Goal: Task Accomplishment & Management: Use online tool/utility

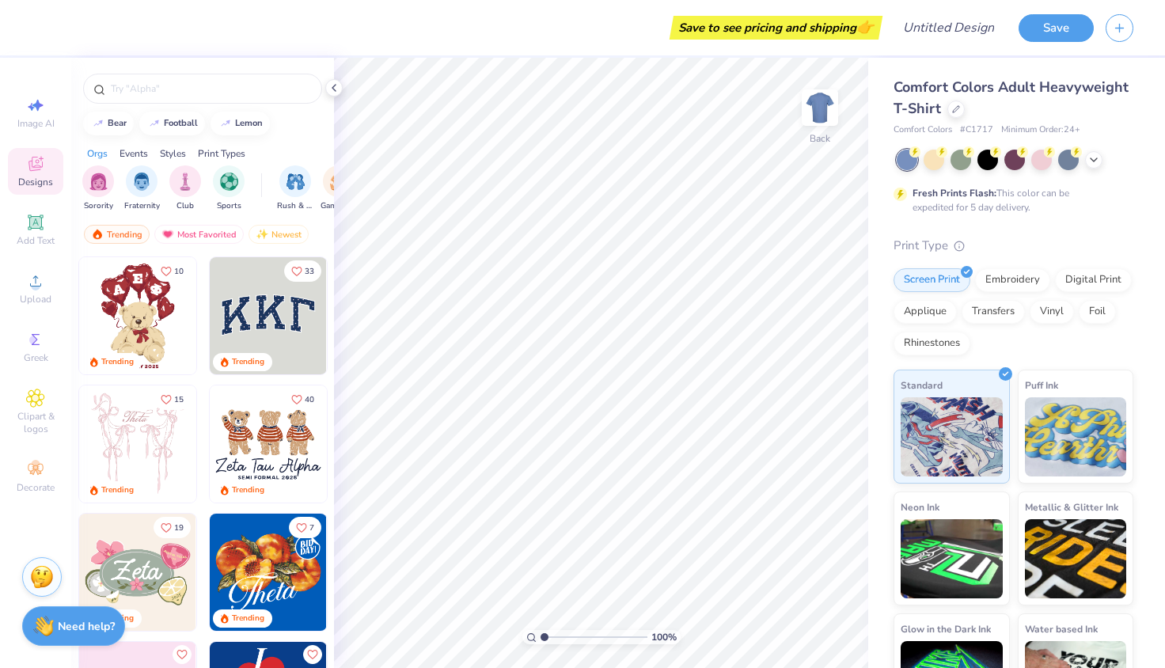
click at [250, 440] on img at bounding box center [268, 443] width 117 height 117
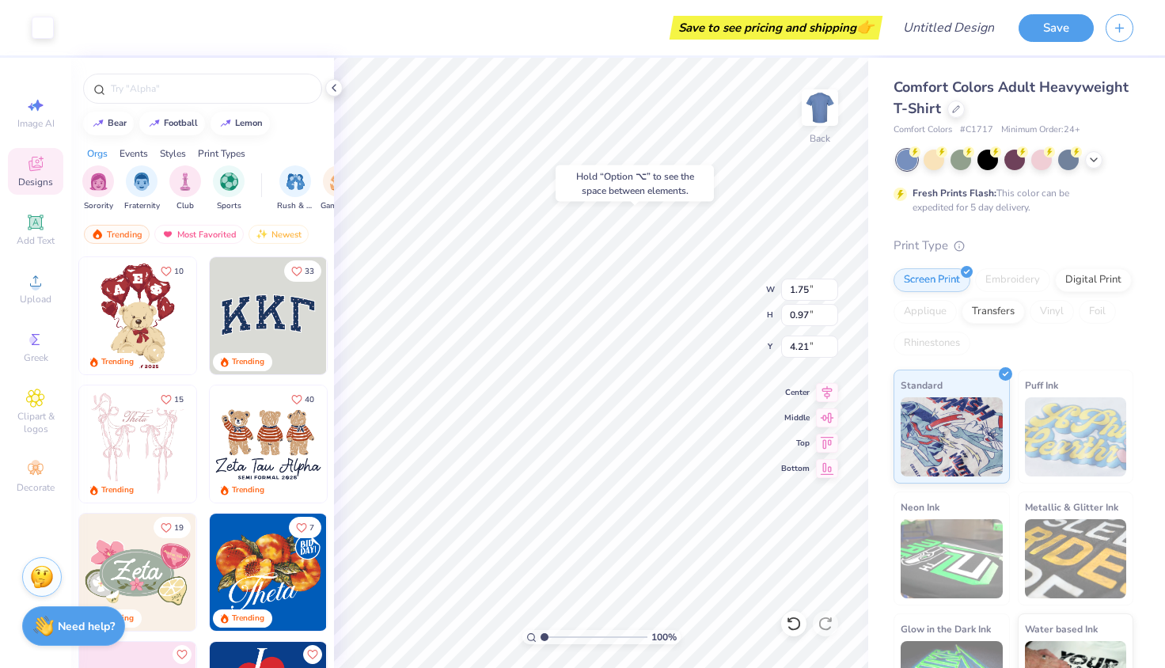
type input "2.32"
type input "3.34"
type input "3.06"
type input "7.64"
type input "1.30"
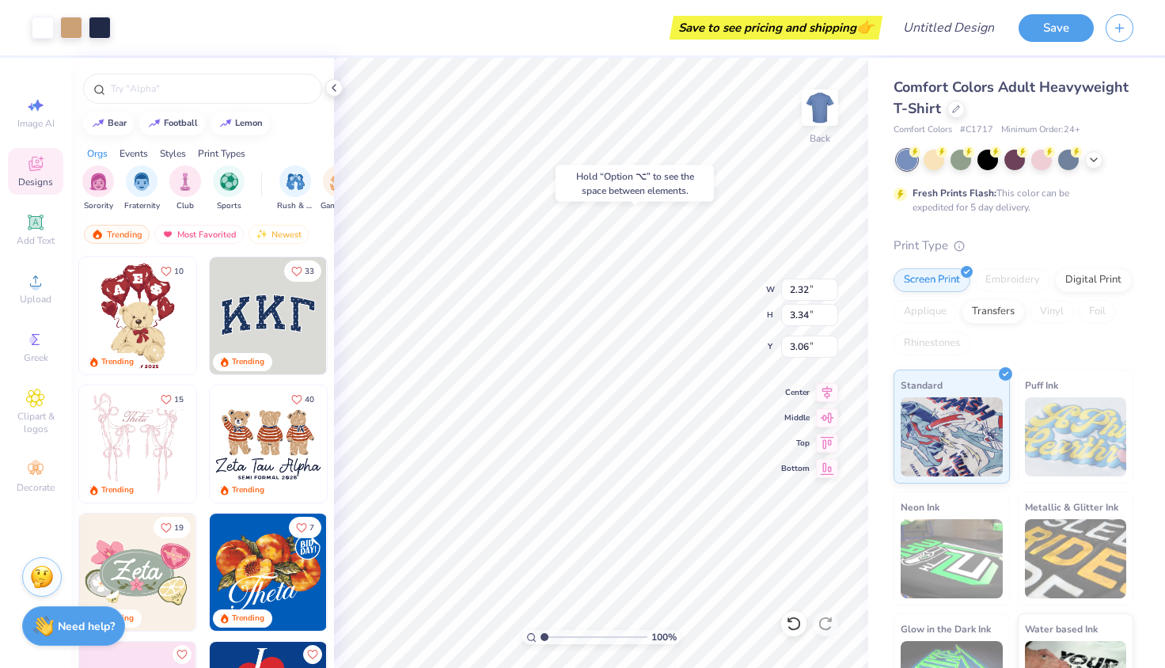
type input "6.64"
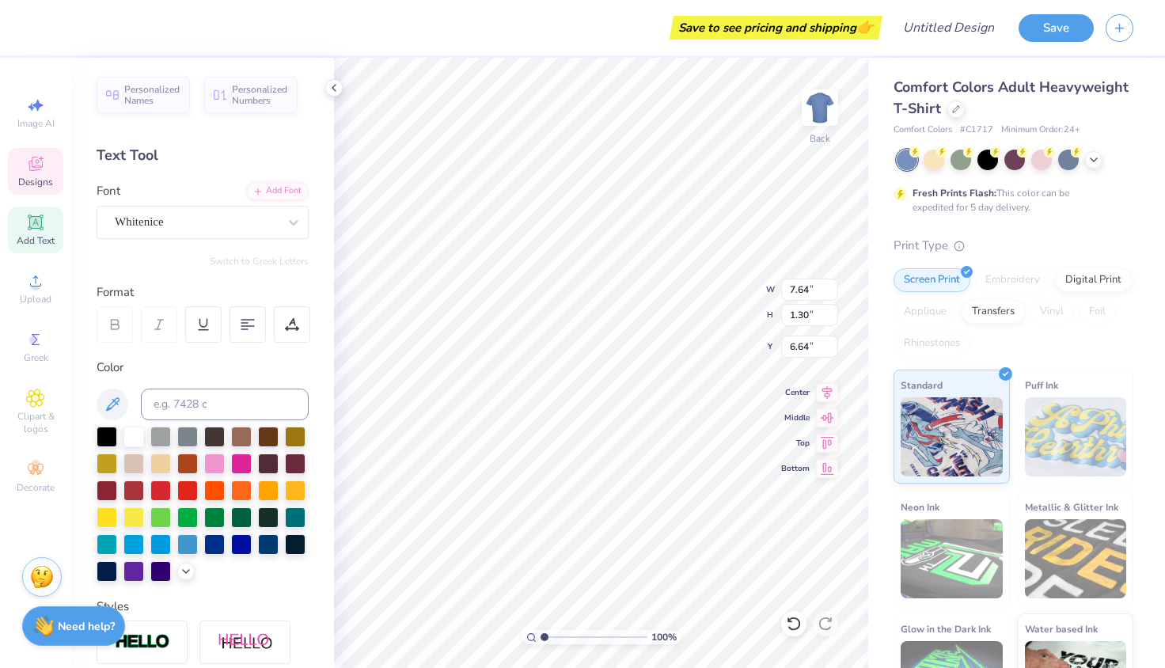
scroll to position [0, 4]
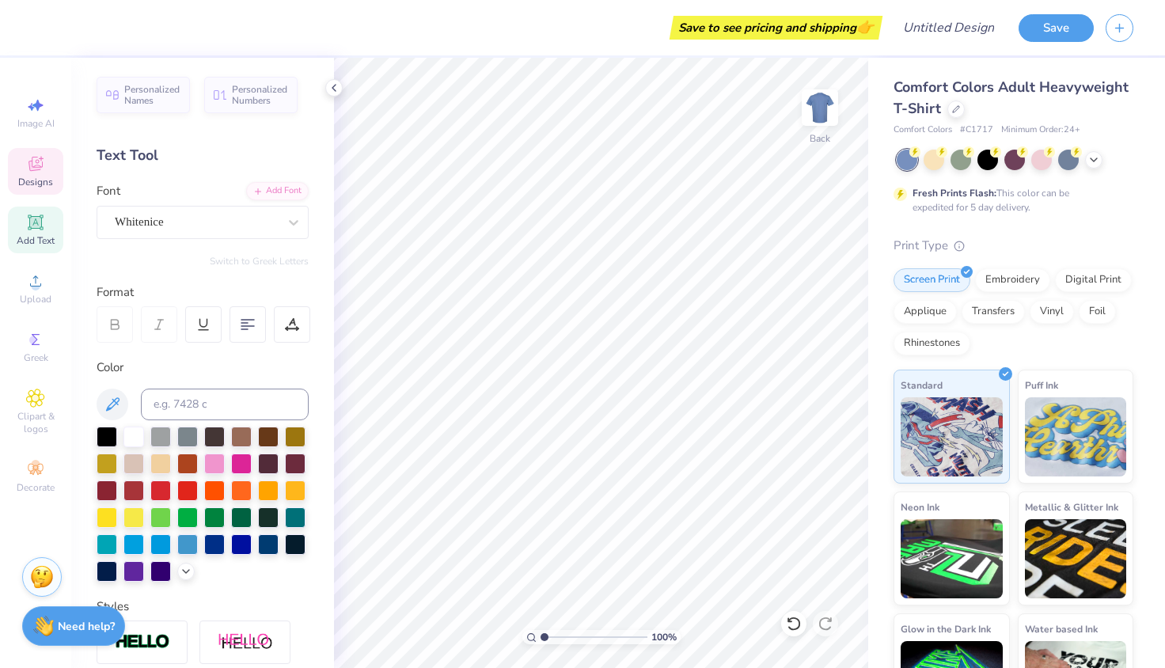
click at [33, 157] on icon at bounding box center [35, 164] width 14 height 14
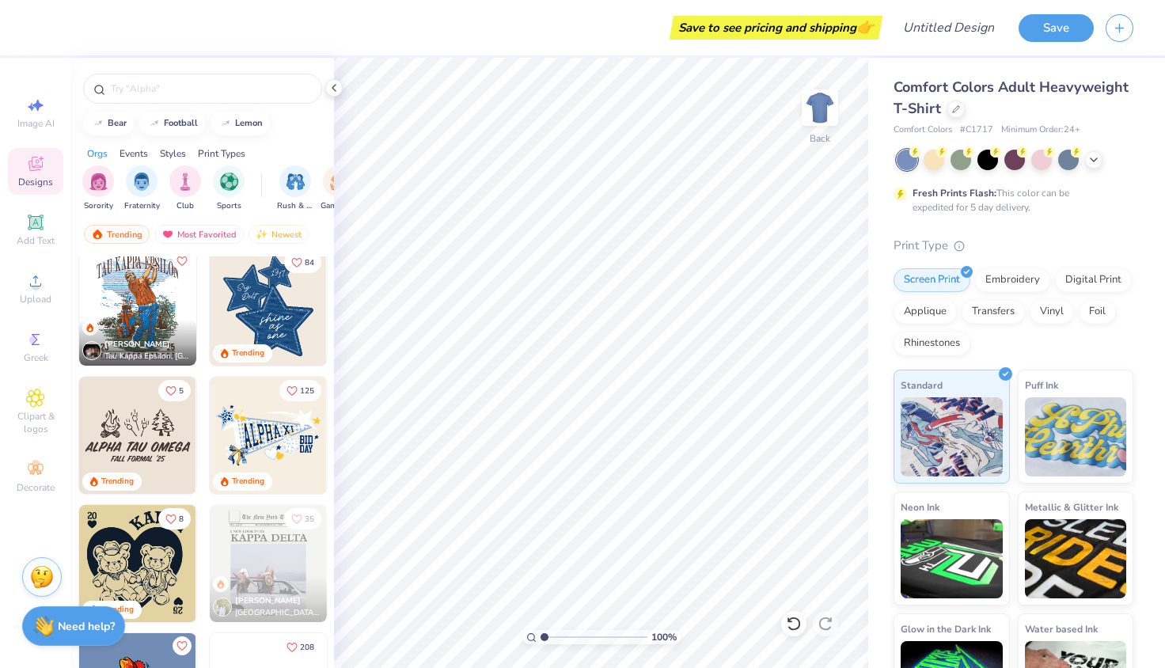
scroll to position [2174, 0]
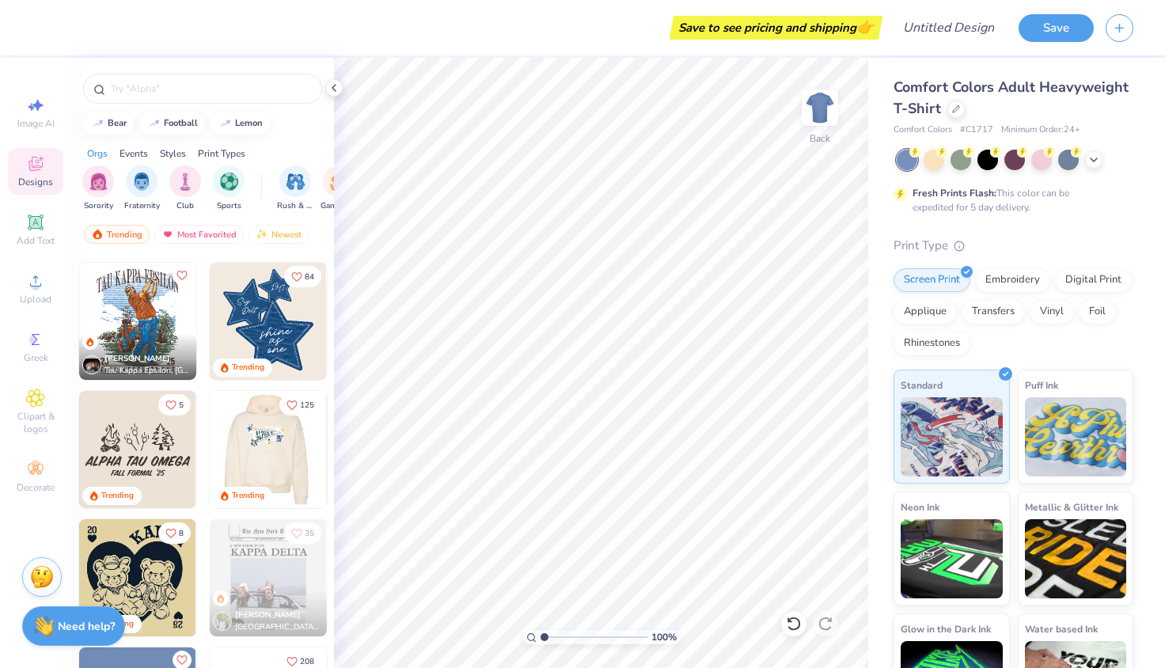
click at [287, 298] on img at bounding box center [268, 321] width 117 height 117
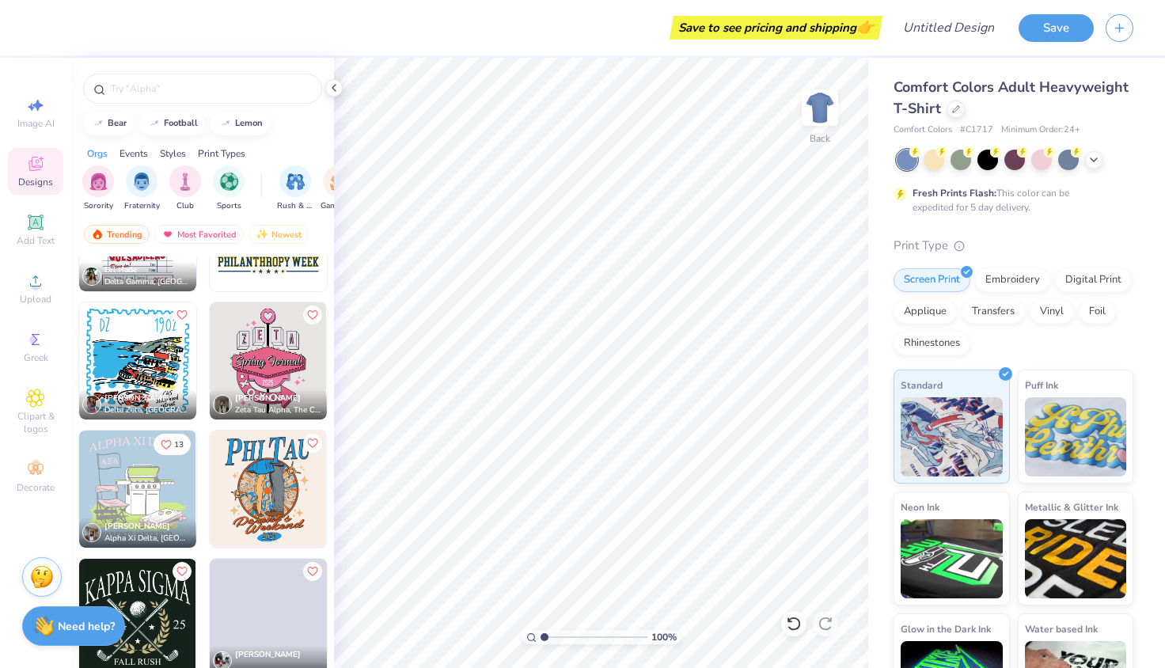
scroll to position [15475, 0]
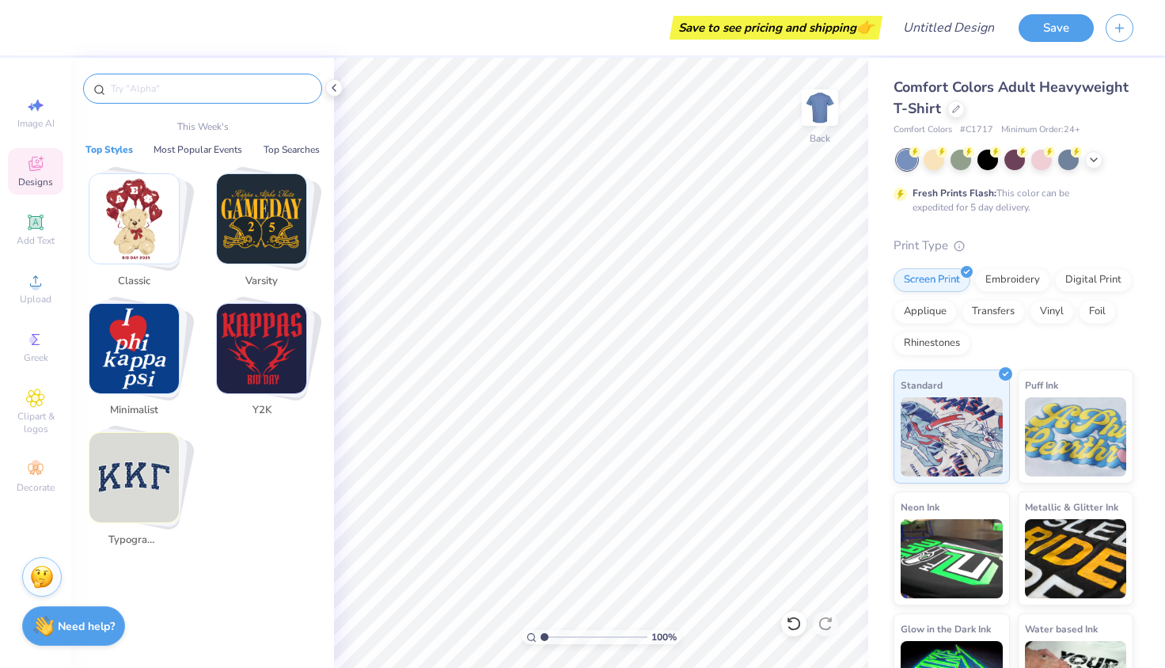
click at [164, 95] on input "text" at bounding box center [210, 89] width 203 height 16
click at [133, 190] on img "Stack Card Button Classic" at bounding box center [133, 218] width 89 height 89
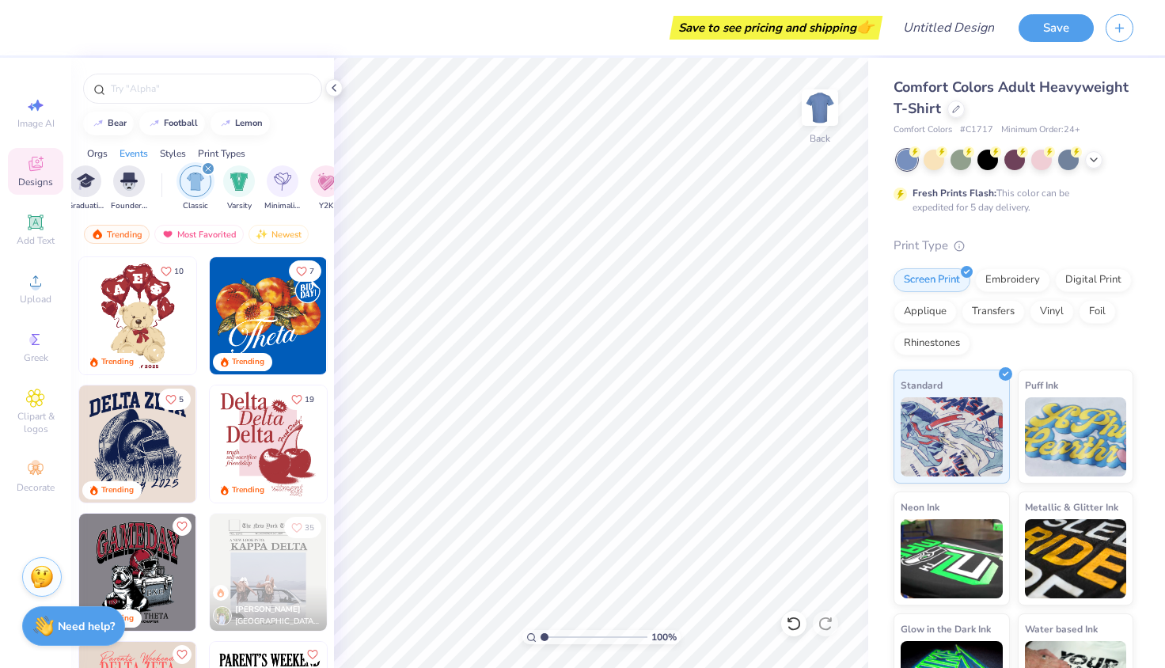
scroll to position [0, 830]
click at [128, 287] on img at bounding box center [137, 315] width 117 height 117
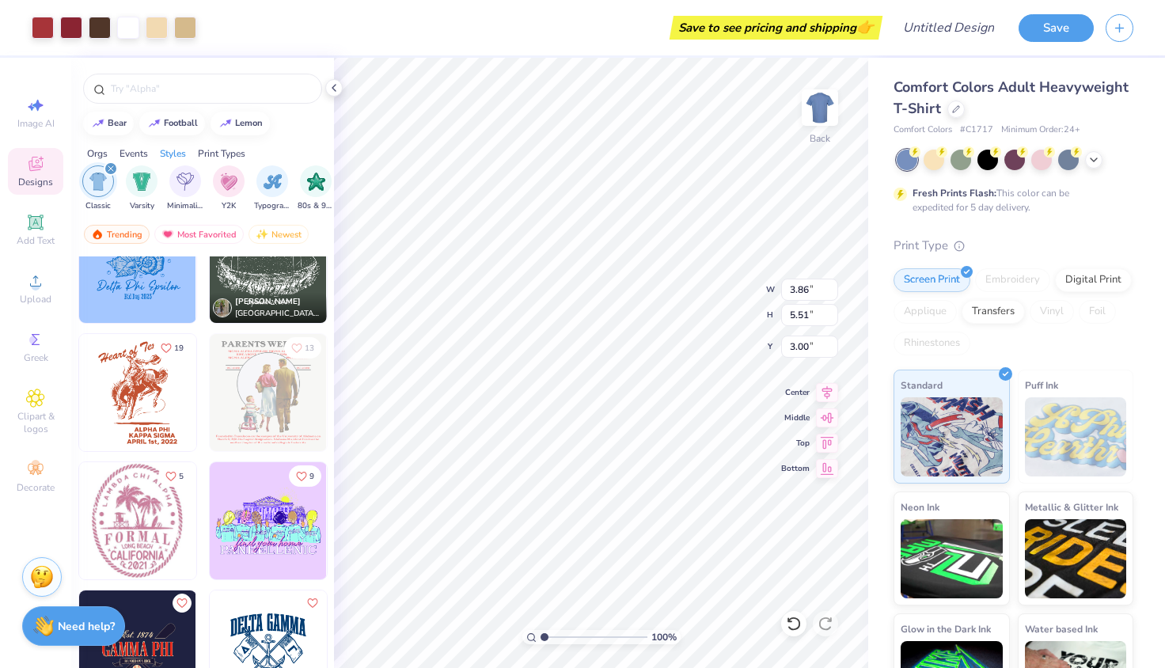
scroll to position [1078, 0]
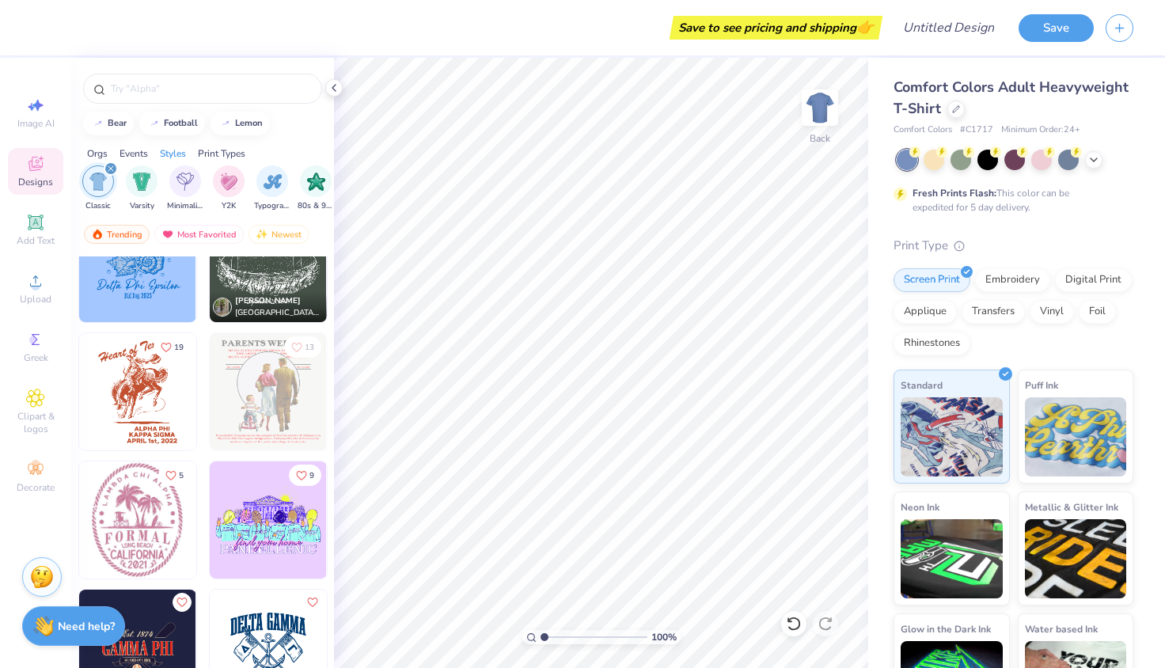
click at [1103, 166] on div at bounding box center [1015, 160] width 237 height 21
click at [1102, 166] on div at bounding box center [1015, 160] width 237 height 21
click at [1098, 165] on div at bounding box center [1093, 158] width 17 height 17
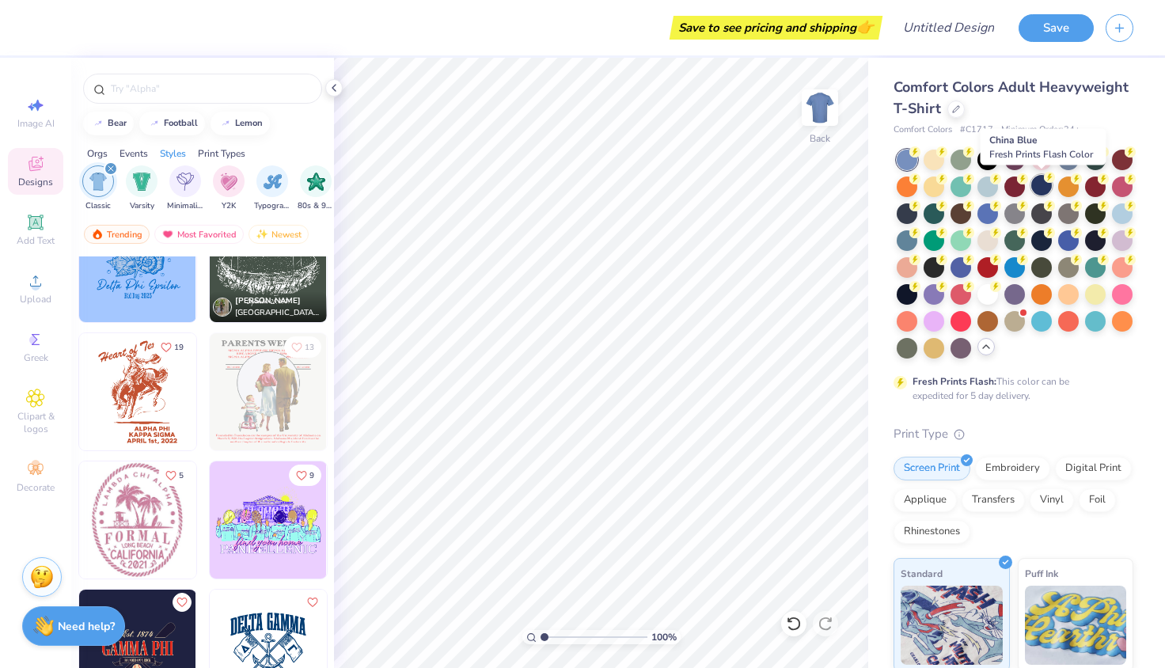
click at [1042, 189] on div at bounding box center [1041, 185] width 21 height 21
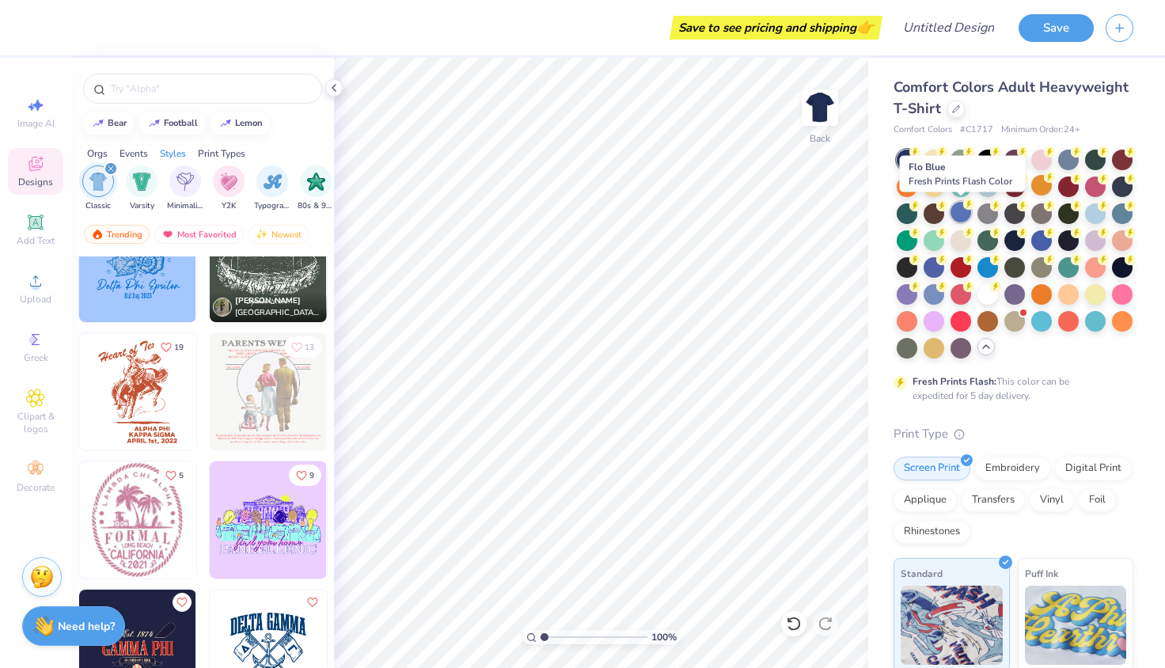
click at [964, 212] on div at bounding box center [961, 212] width 21 height 21
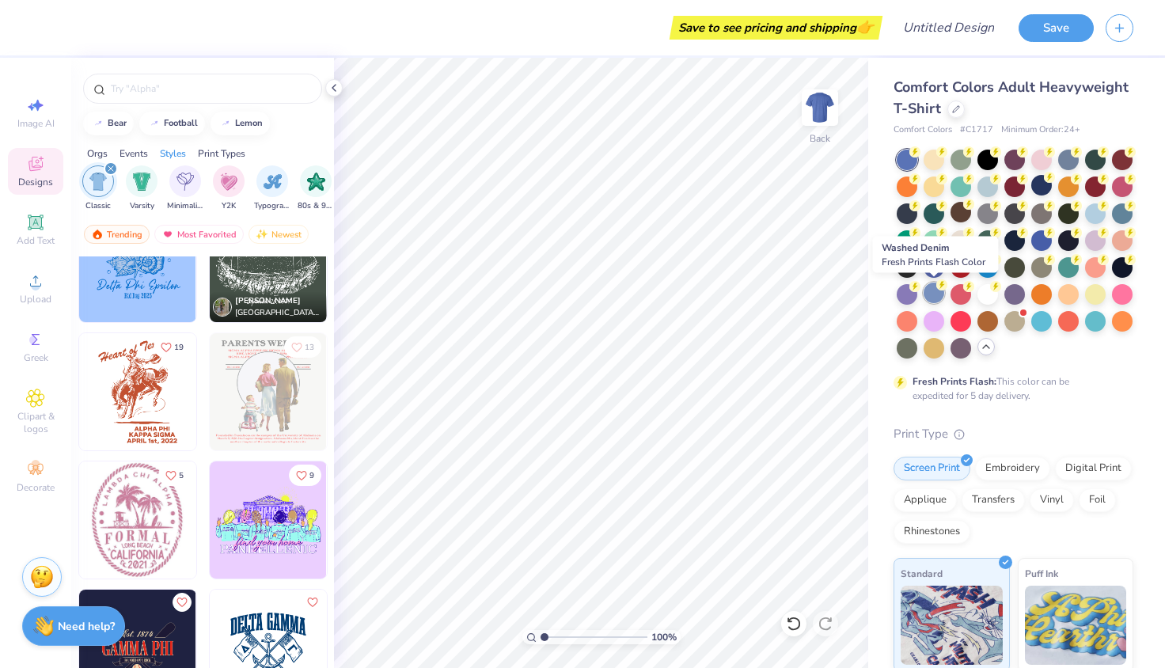
click at [932, 294] on div at bounding box center [934, 293] width 21 height 21
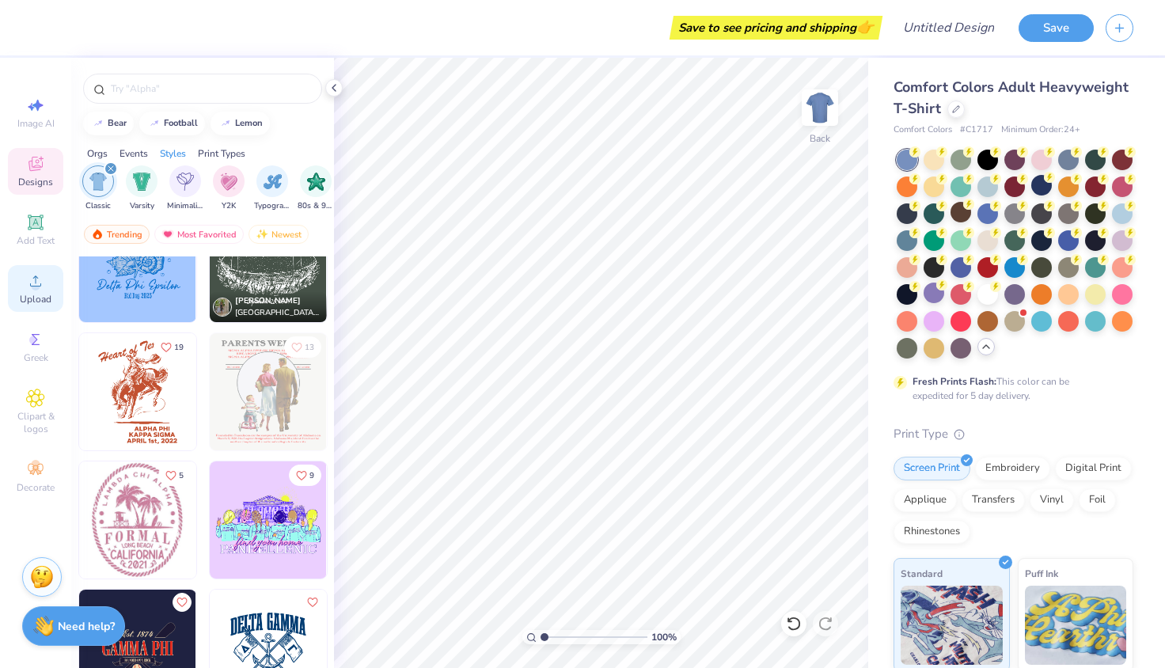
click at [38, 293] on span "Upload" at bounding box center [36, 299] width 32 height 13
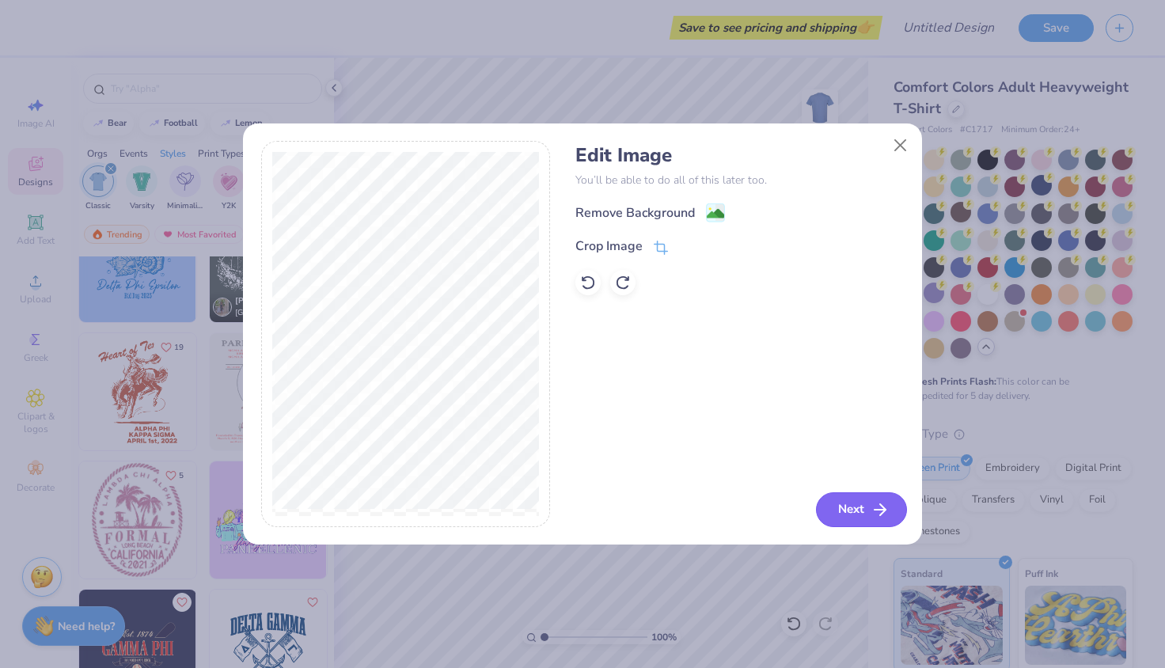
click at [841, 501] on button "Next" at bounding box center [861, 509] width 91 height 35
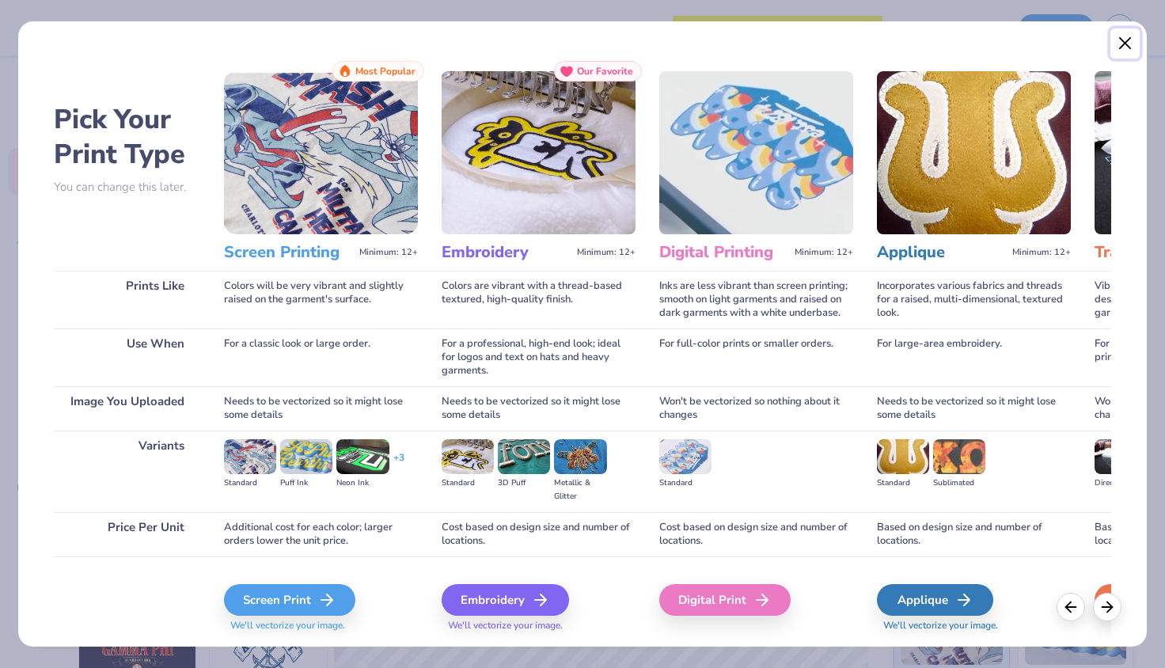
click at [1120, 40] on button "Close" at bounding box center [1126, 43] width 30 height 30
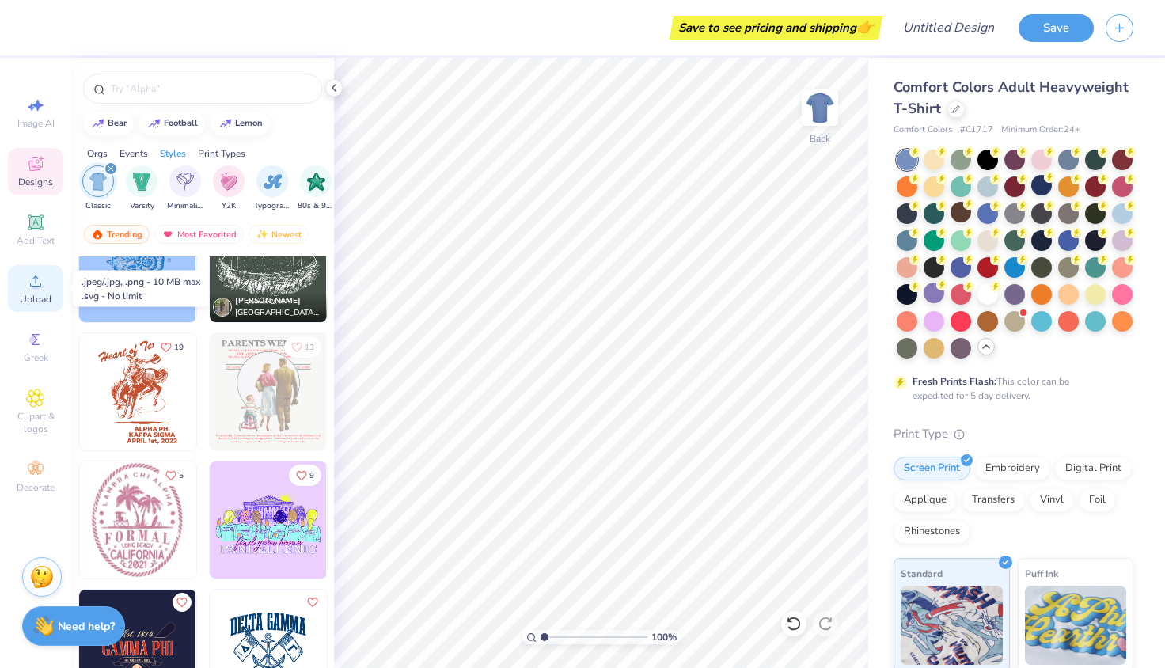
click at [45, 287] on div "Upload" at bounding box center [35, 288] width 55 height 47
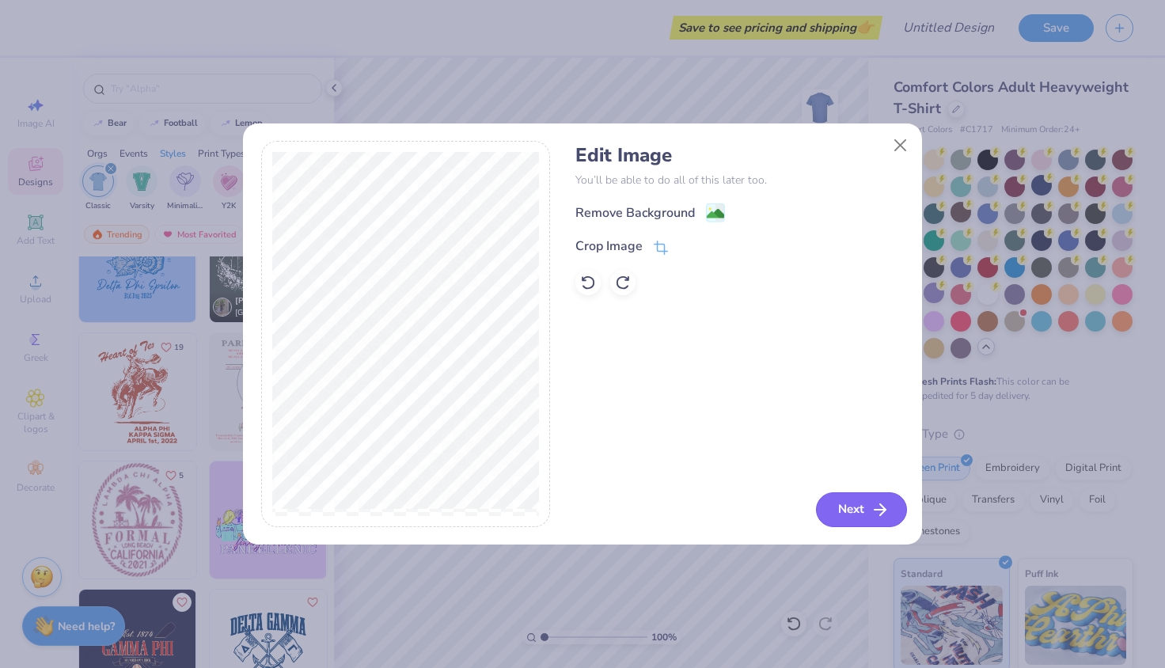
click at [842, 510] on button "Next" at bounding box center [861, 509] width 91 height 35
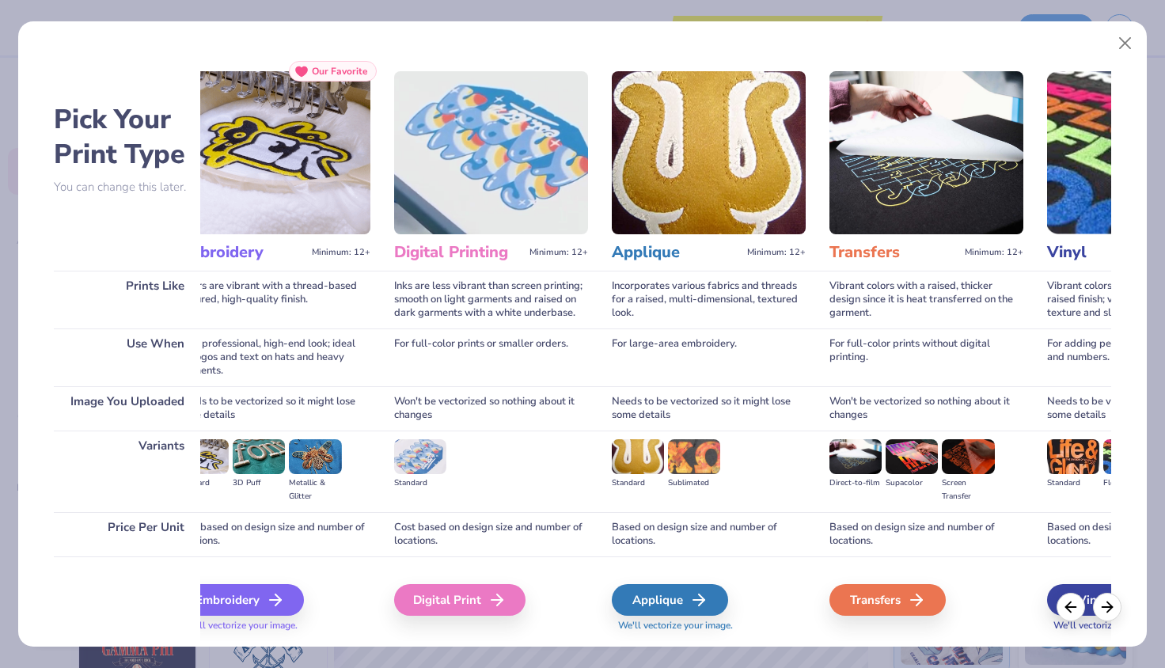
scroll to position [0, 0]
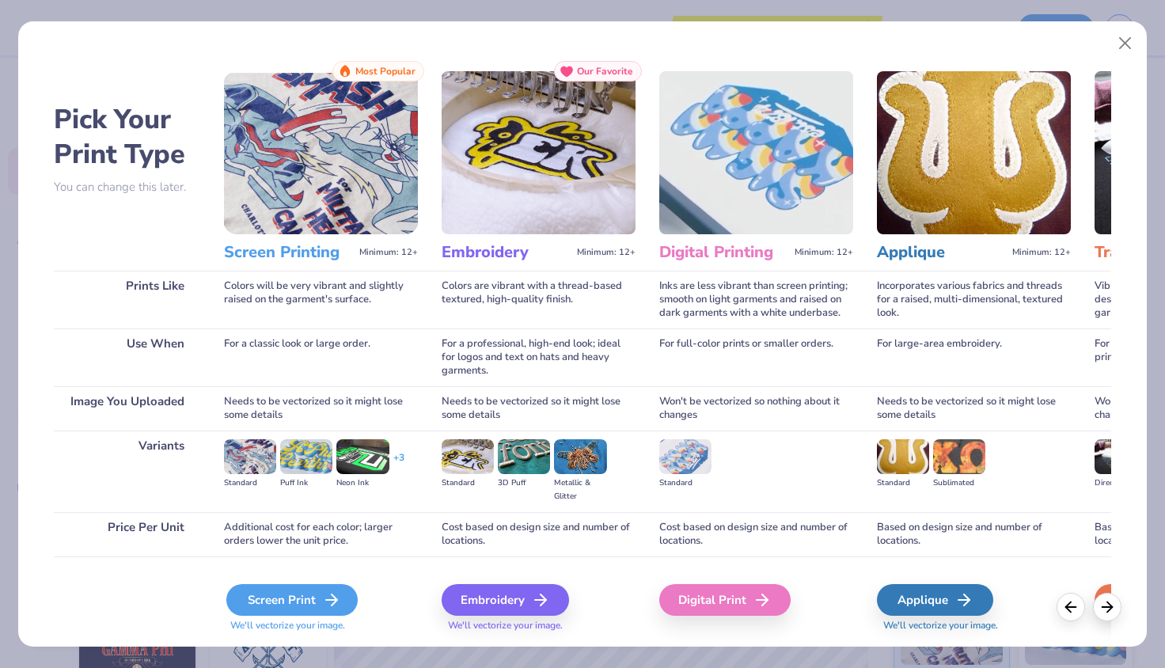
click at [333, 602] on icon at bounding box center [331, 599] width 19 height 19
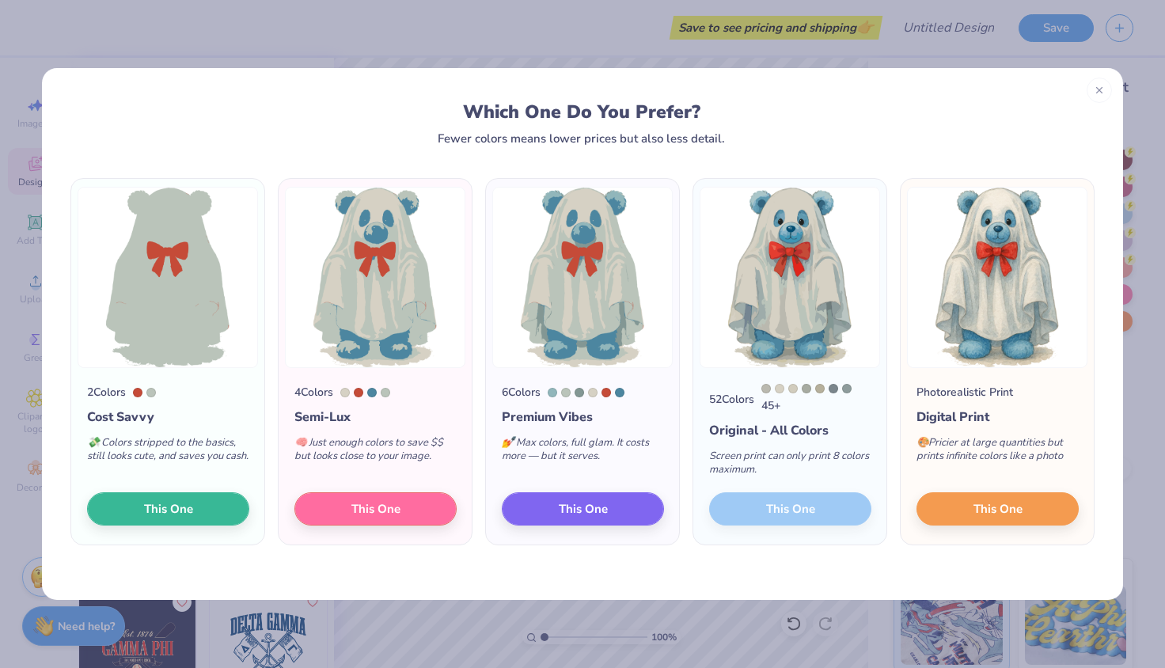
click at [806, 505] on div "52 Colors 45 + Original - All Colors Screen print can only print 8 colors maxim…" at bounding box center [789, 456] width 193 height 177
click at [999, 514] on span "This One" at bounding box center [998, 507] width 49 height 18
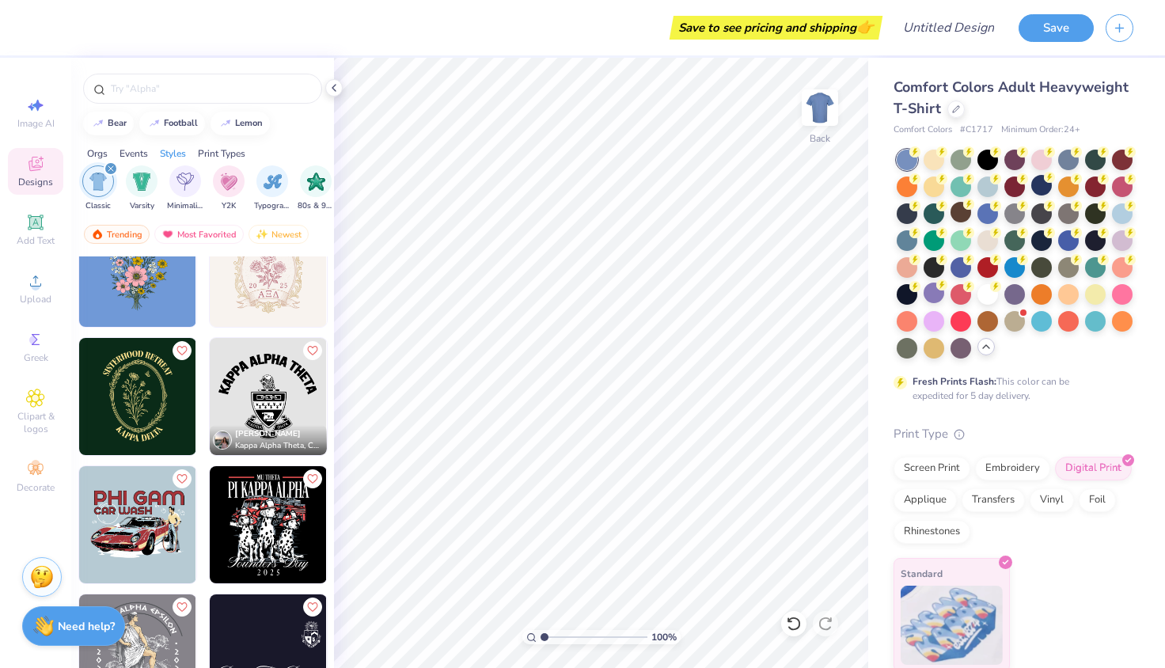
scroll to position [2020, 0]
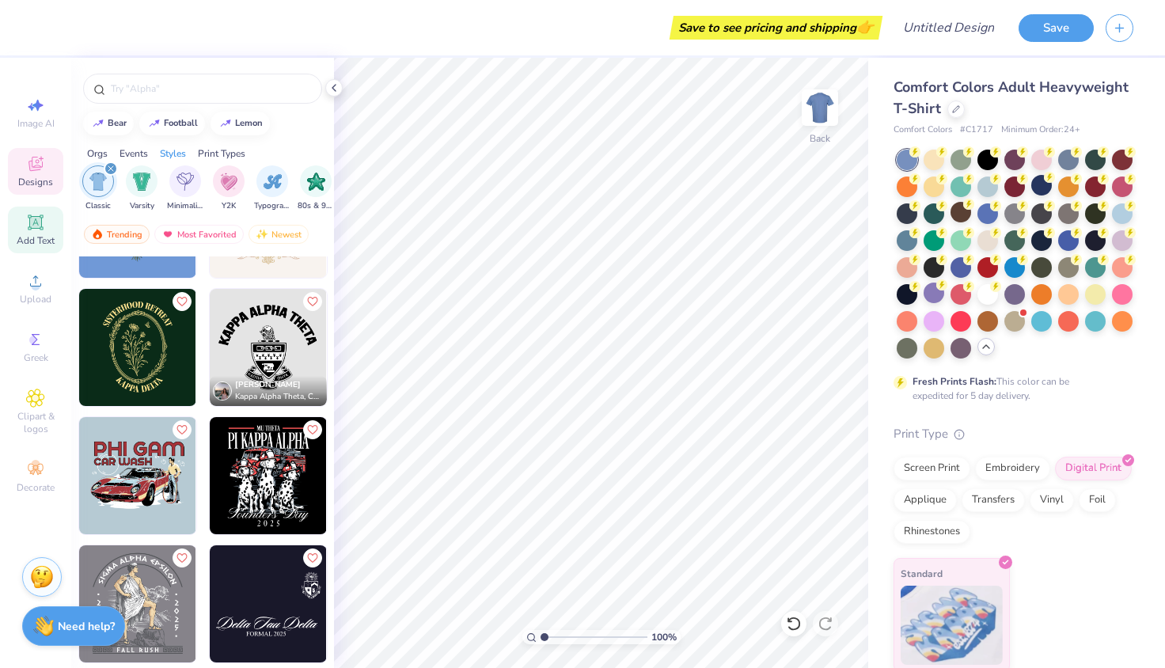
click at [30, 218] on icon at bounding box center [35, 222] width 12 height 12
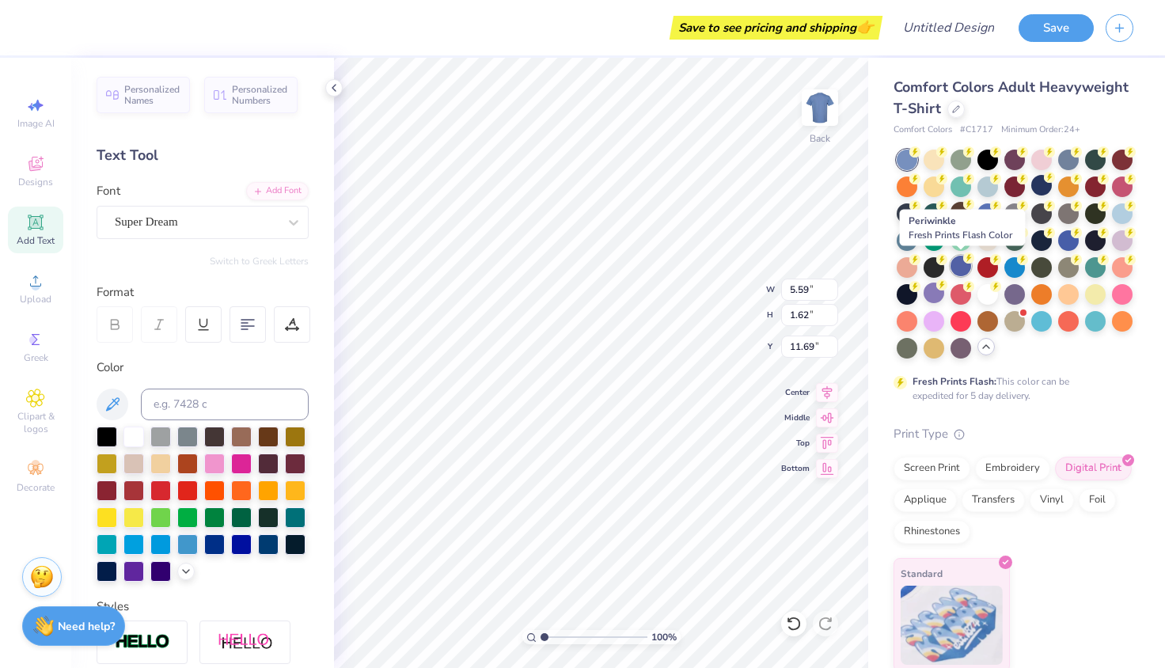
click at [967, 268] on div at bounding box center [961, 266] width 21 height 21
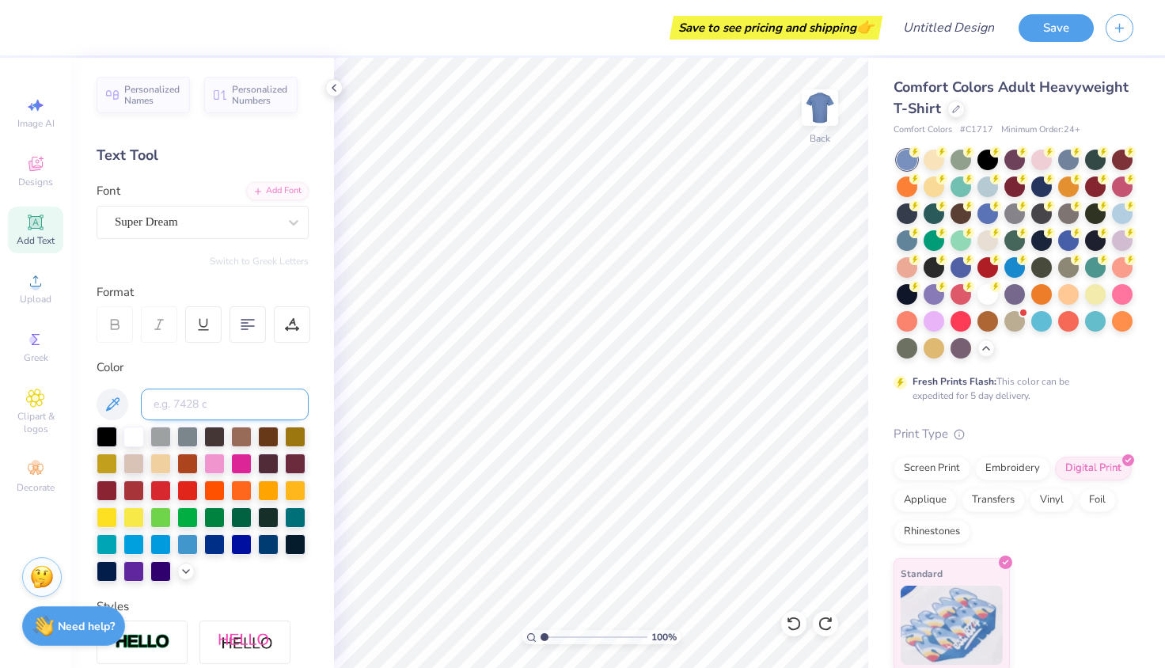
click at [212, 399] on input at bounding box center [225, 405] width 168 height 32
click at [192, 548] on div at bounding box center [187, 543] width 21 height 21
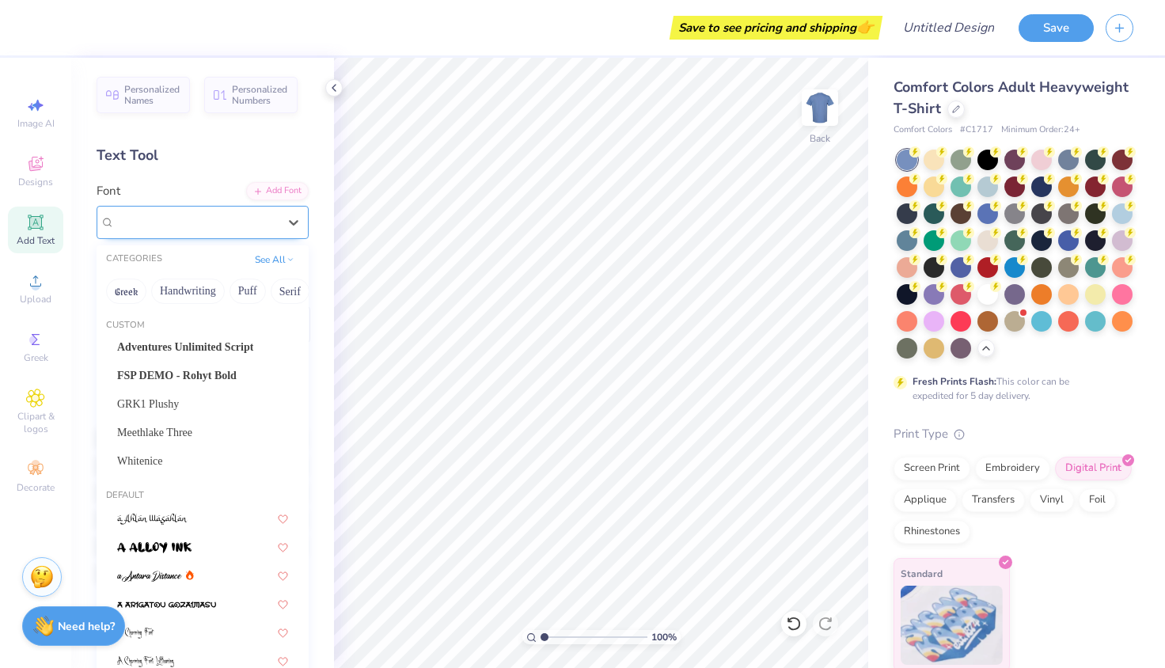
click at [184, 219] on div "Super Dream" at bounding box center [196, 222] width 166 height 25
click at [189, 343] on span "Adventures Unlimited Script" at bounding box center [185, 347] width 136 height 17
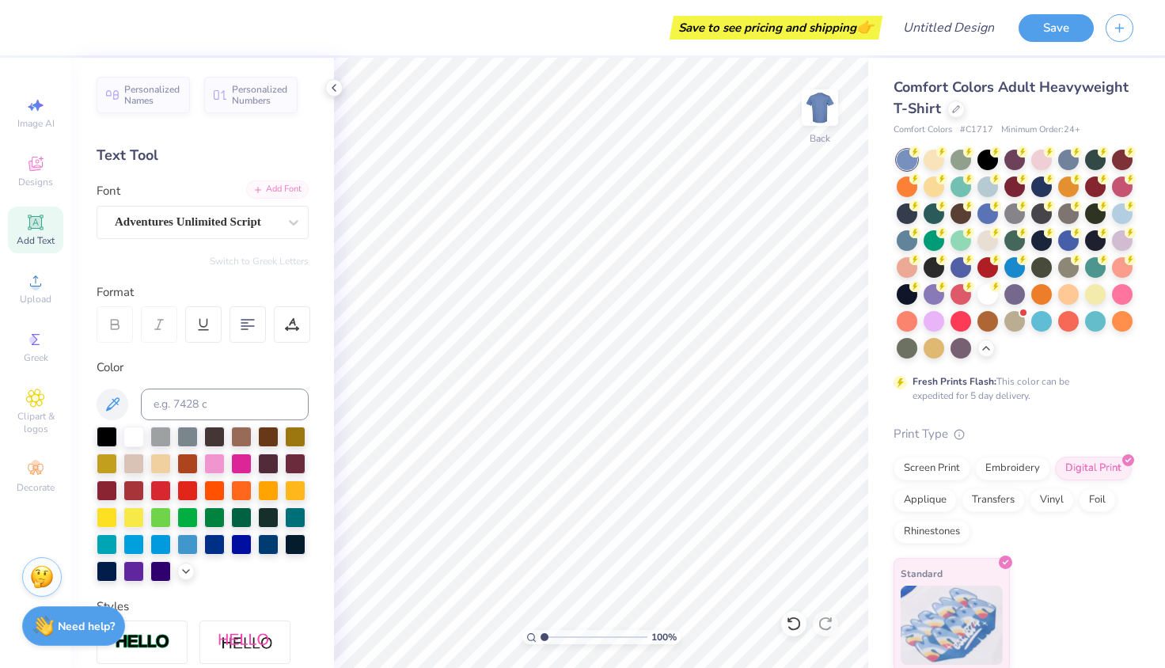
click at [275, 186] on div "Add Font" at bounding box center [277, 189] width 63 height 18
click at [40, 285] on icon at bounding box center [35, 280] width 19 height 19
click at [12, 234] on div "Add Text" at bounding box center [35, 230] width 55 height 47
type textarea "Creare Service Organization"
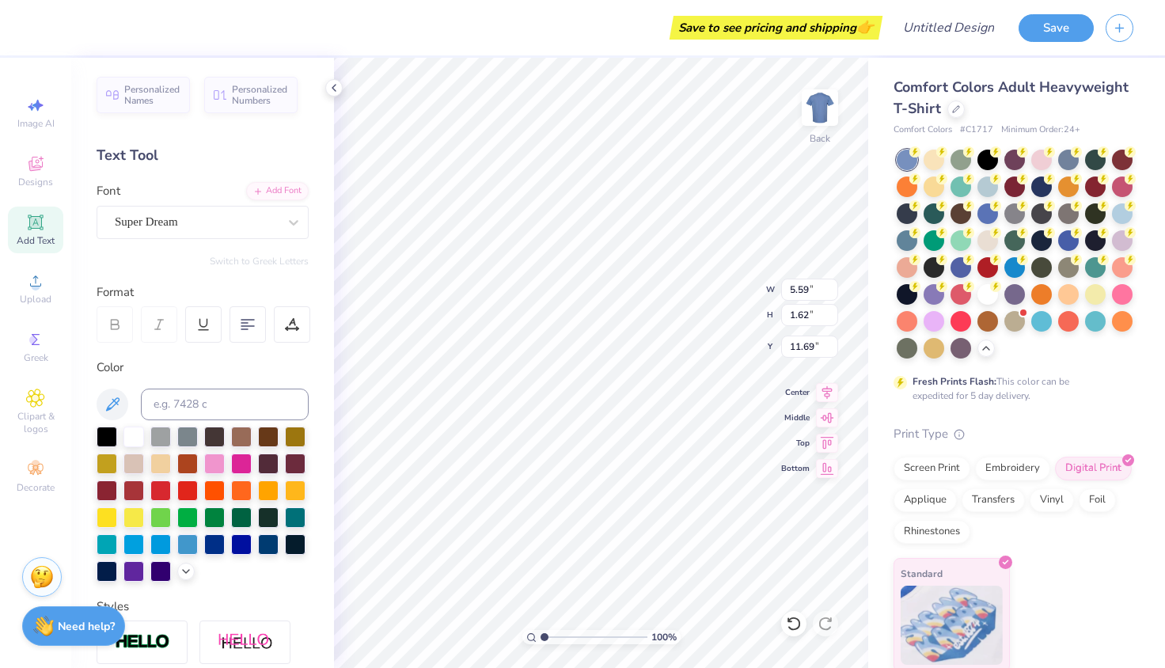
scroll to position [0, 3]
type input "30.59"
type input "2.05"
type input "11.48"
type input "5.59"
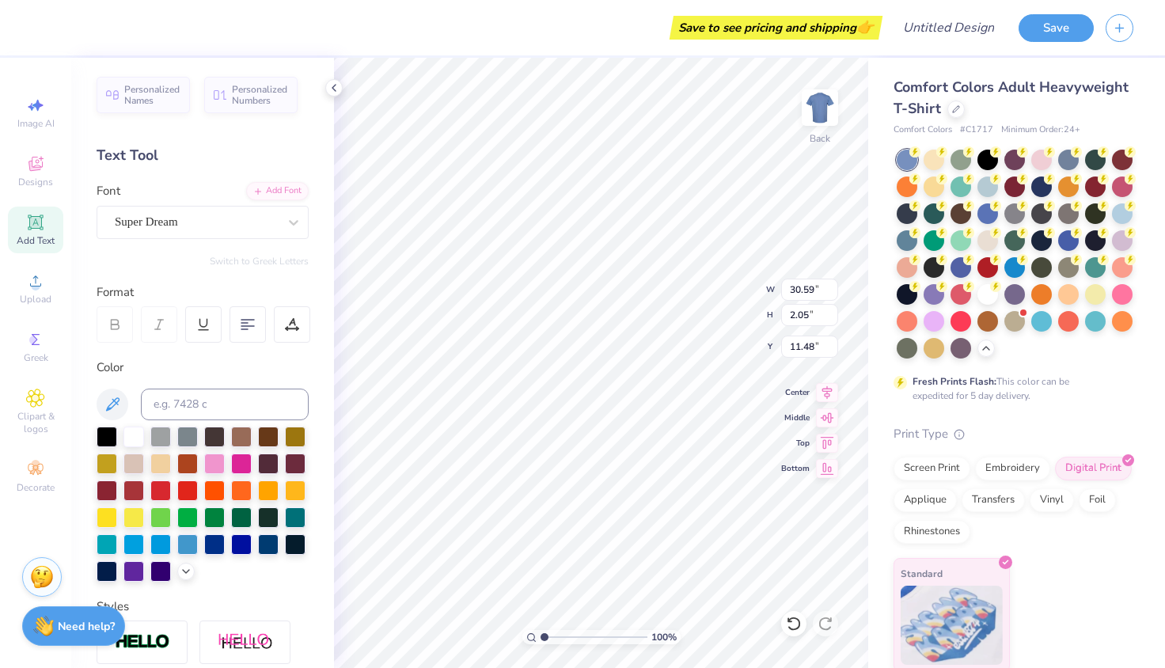
type input "1.62"
type input "11.69"
type input "14.17"
type input "0.95"
type input "12.03"
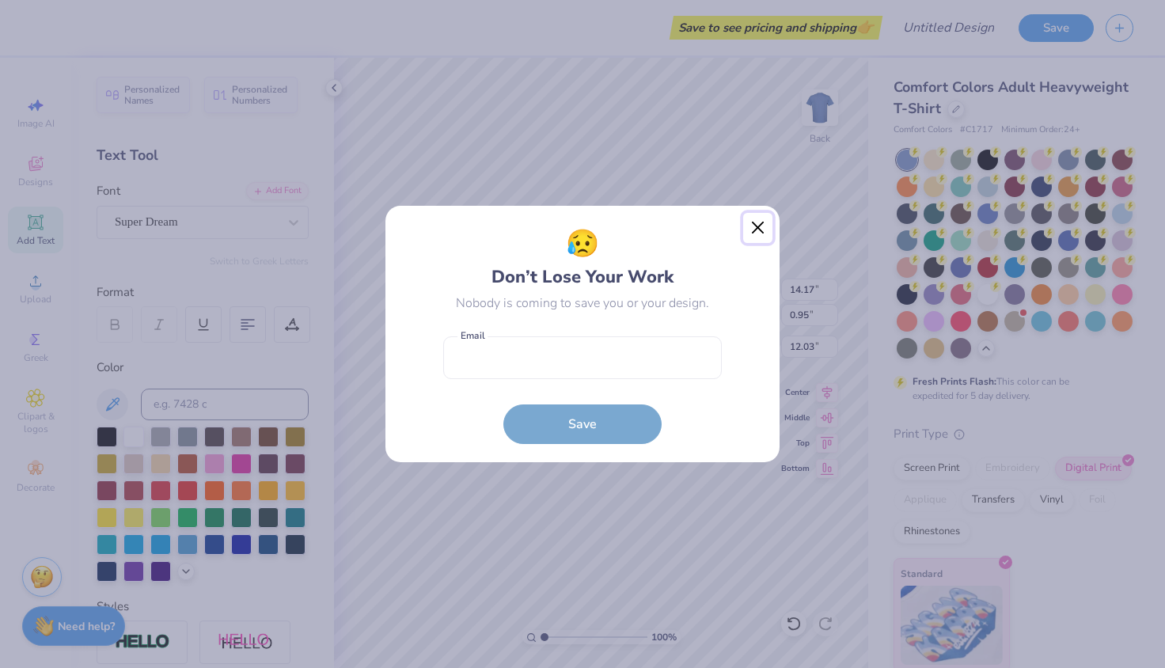
click at [758, 224] on button "Close" at bounding box center [758, 228] width 30 height 30
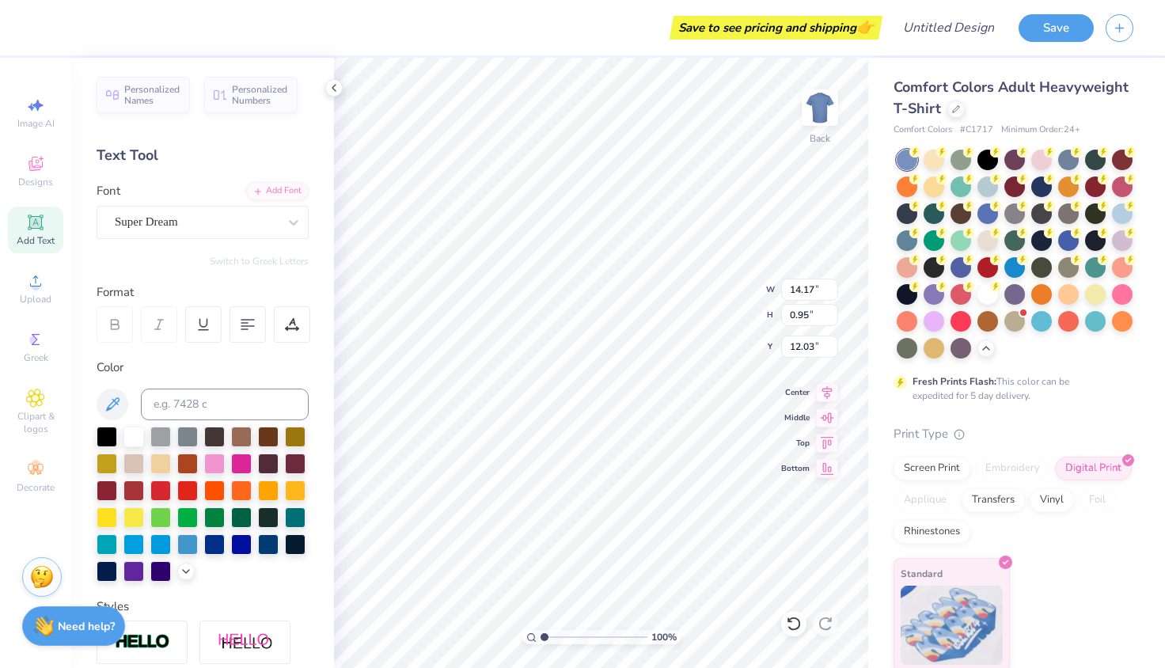
click at [686, 382] on div at bounding box center [582, 334] width 1165 height 668
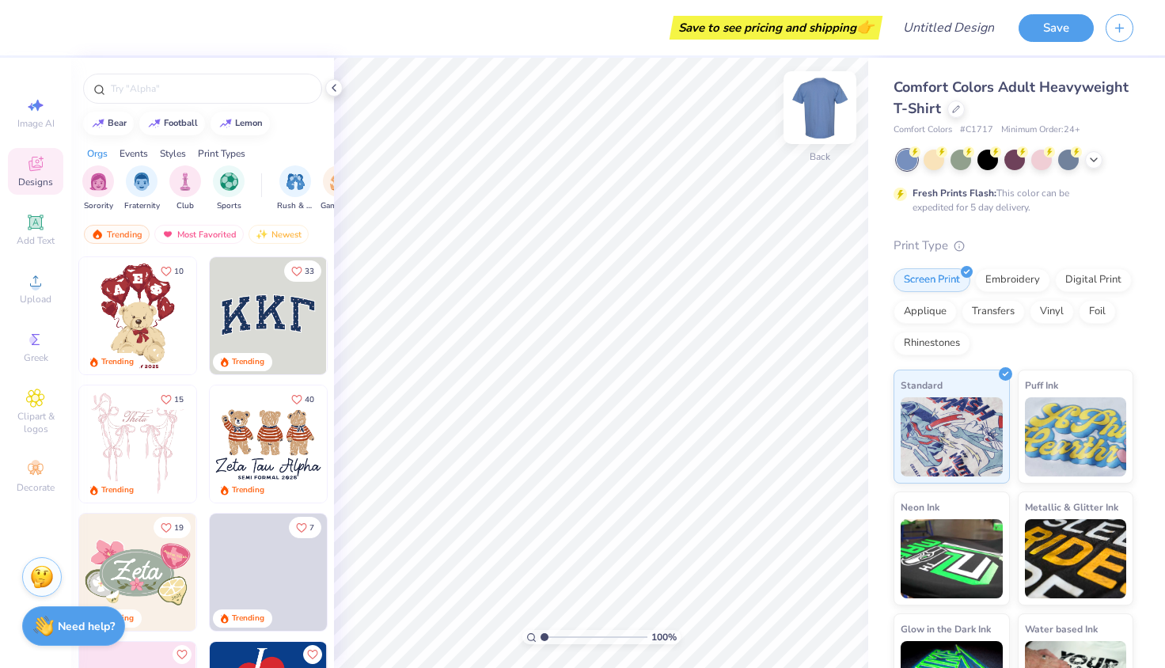
click at [819, 104] on img at bounding box center [819, 107] width 63 height 63
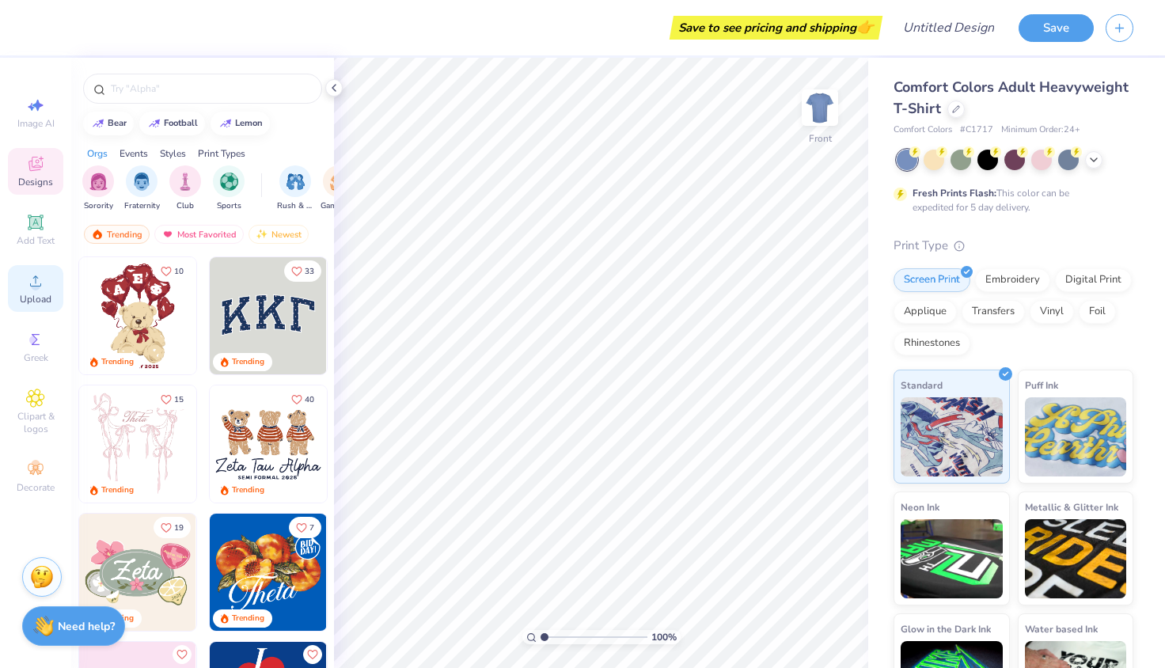
click at [28, 271] on div "Upload" at bounding box center [35, 288] width 55 height 47
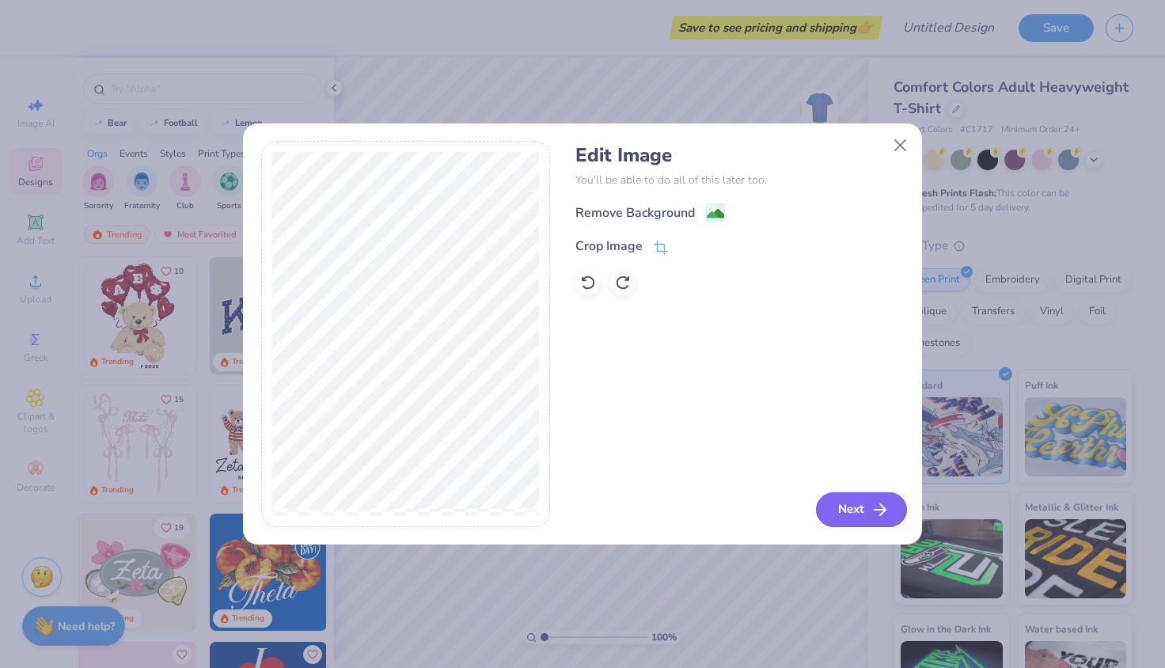
click at [861, 504] on button "Next" at bounding box center [861, 509] width 91 height 35
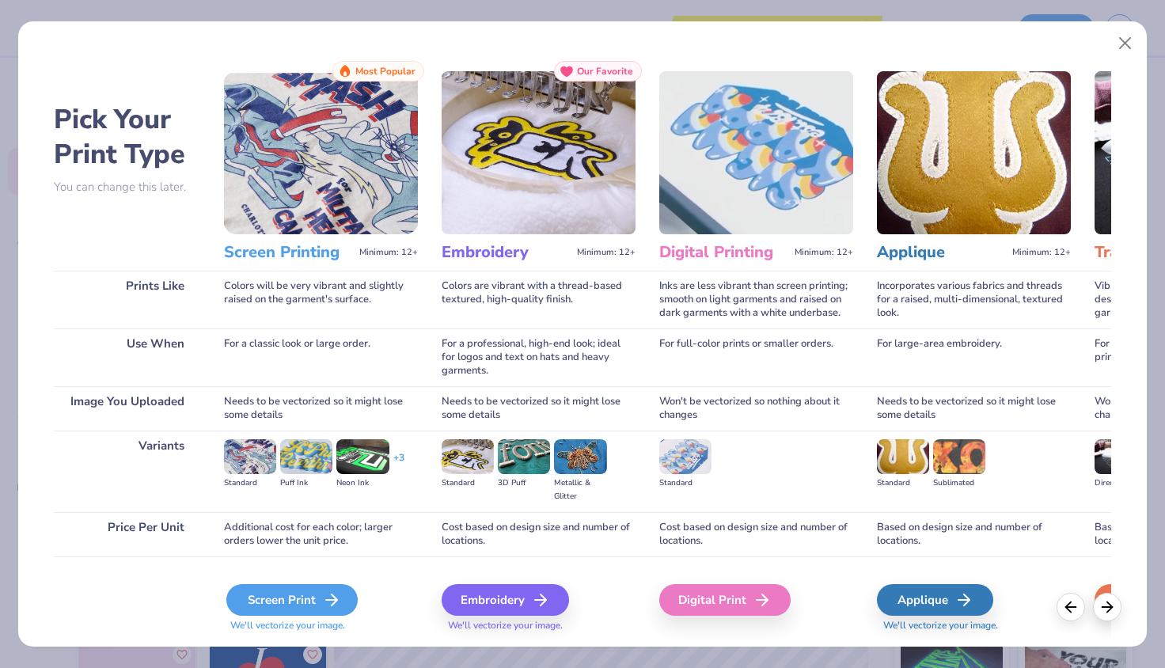
click at [299, 609] on div "Screen Print" at bounding box center [291, 600] width 131 height 32
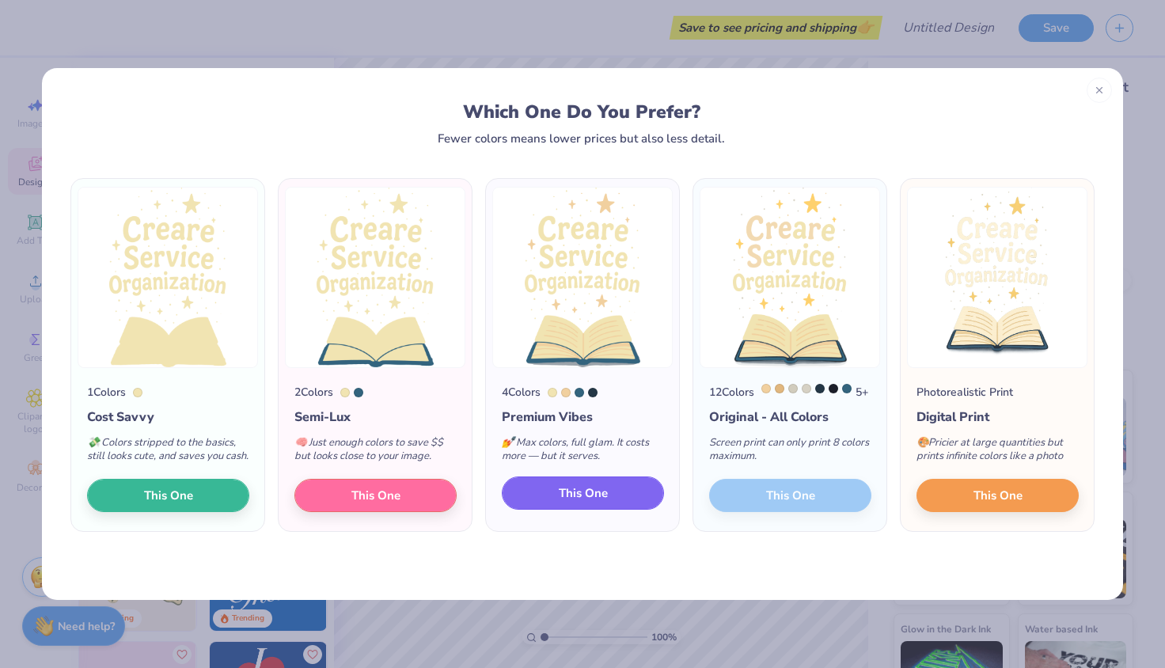
click at [552, 504] on button "This One" at bounding box center [583, 493] width 162 height 33
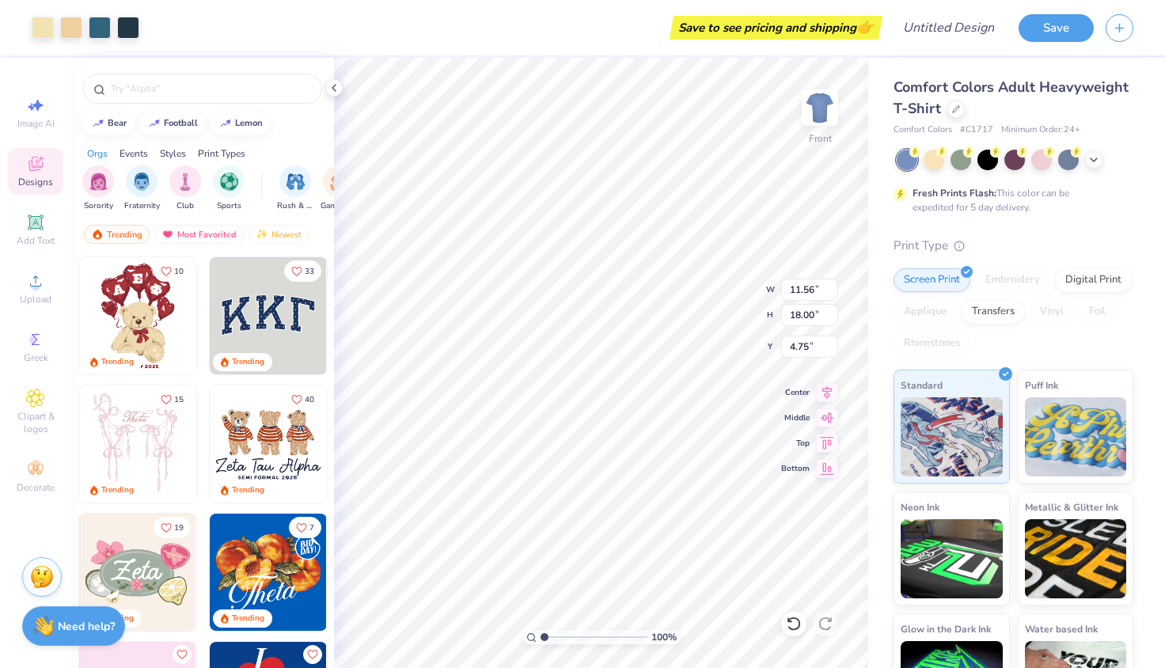
type input "9.46"
type input "14.73"
click at [822, 108] on img at bounding box center [819, 107] width 63 height 63
click at [822, 108] on img at bounding box center [820, 108] width 32 height 32
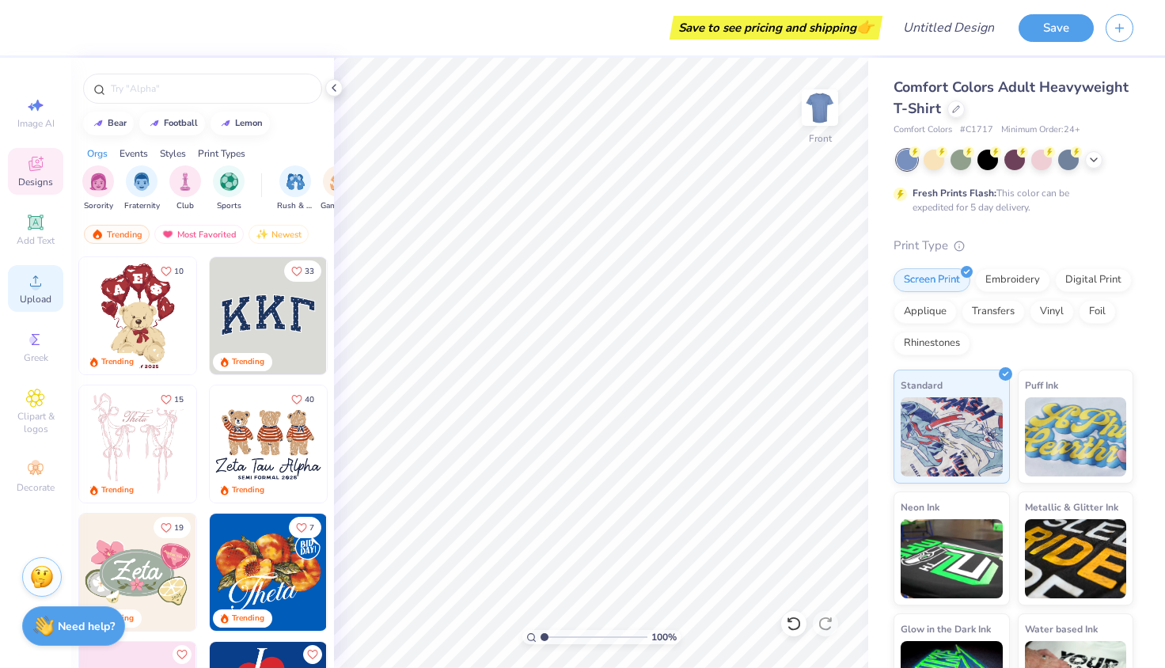
click at [33, 299] on span "Upload" at bounding box center [36, 299] width 32 height 13
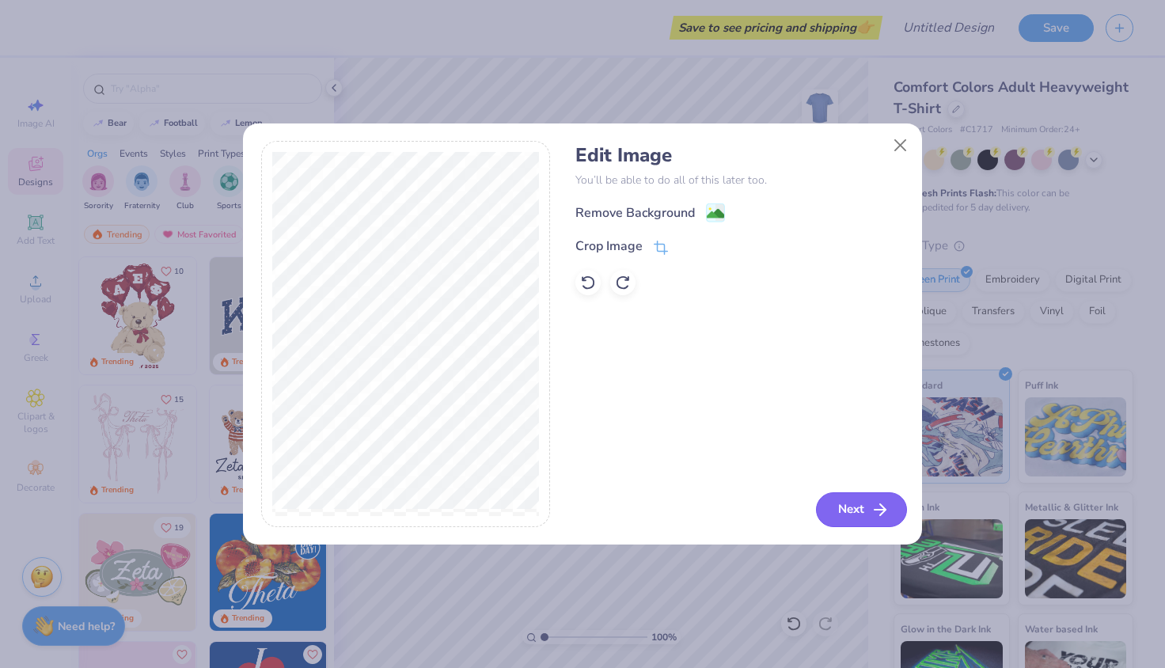
click at [856, 499] on button "Next" at bounding box center [861, 509] width 91 height 35
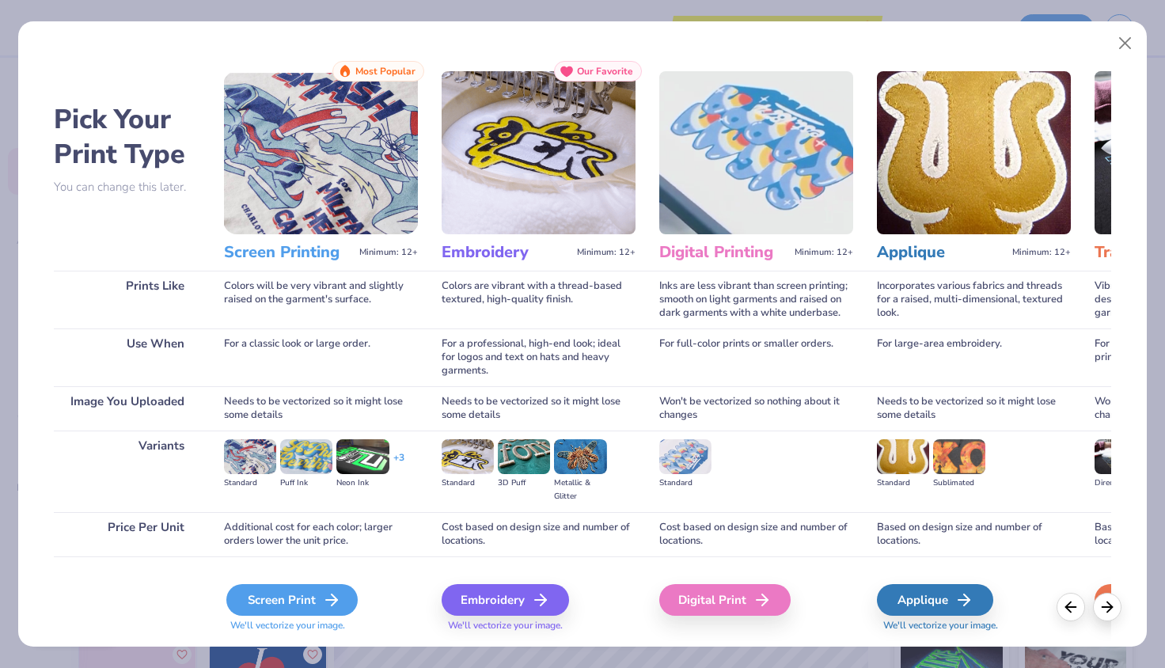
click at [264, 610] on div "Screen Print" at bounding box center [291, 600] width 131 height 32
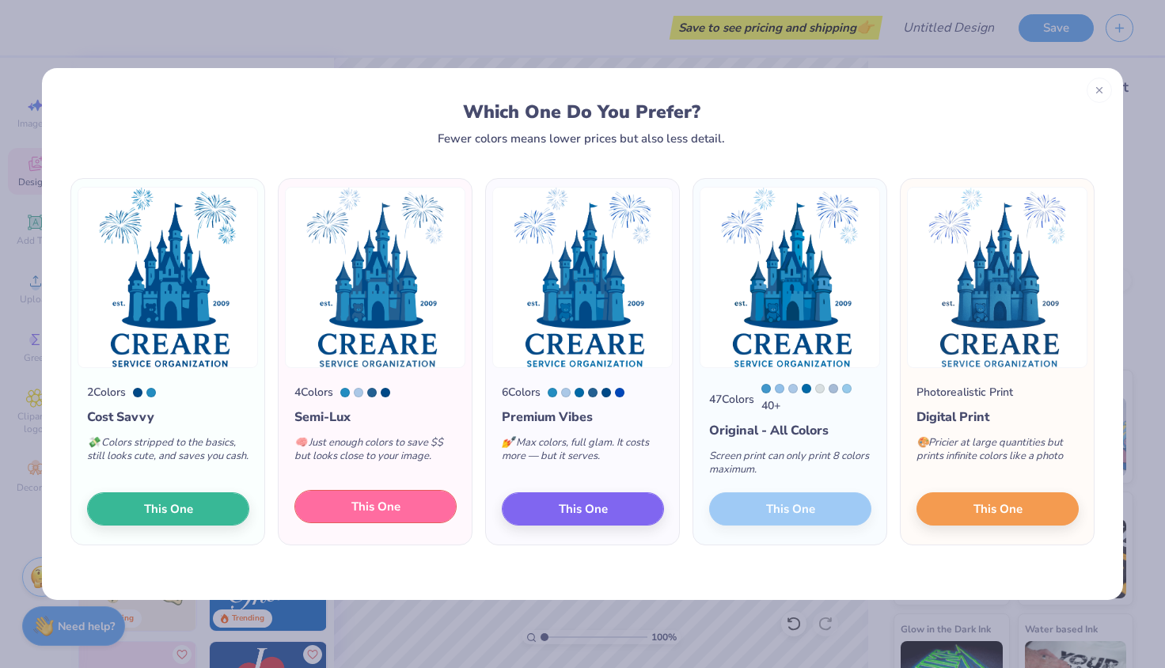
click at [395, 507] on span "This One" at bounding box center [375, 507] width 49 height 18
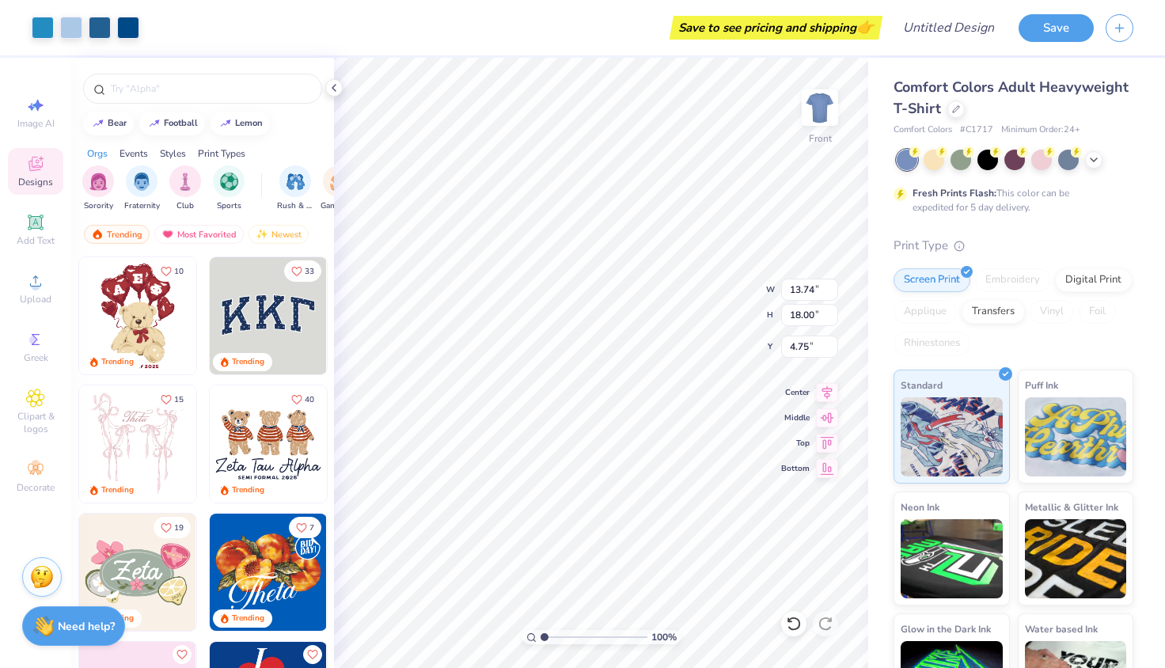
type input "12.88"
type input "16.87"
type input "3.95"
click at [816, 114] on img at bounding box center [819, 107] width 63 height 63
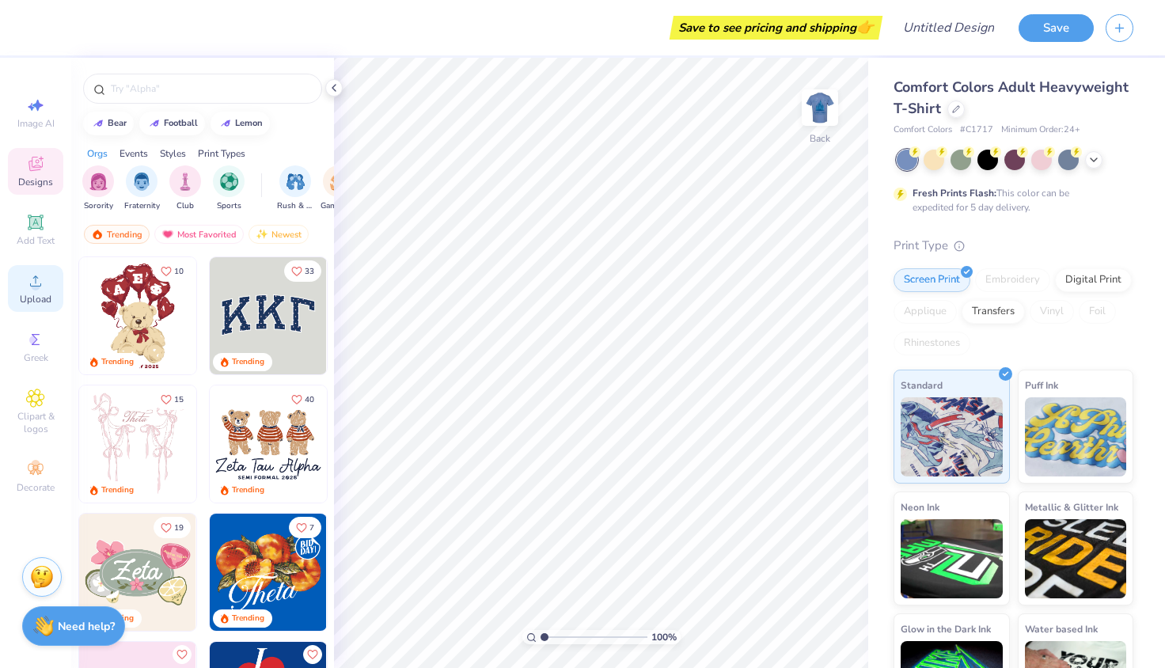
click at [28, 279] on icon at bounding box center [35, 280] width 19 height 19
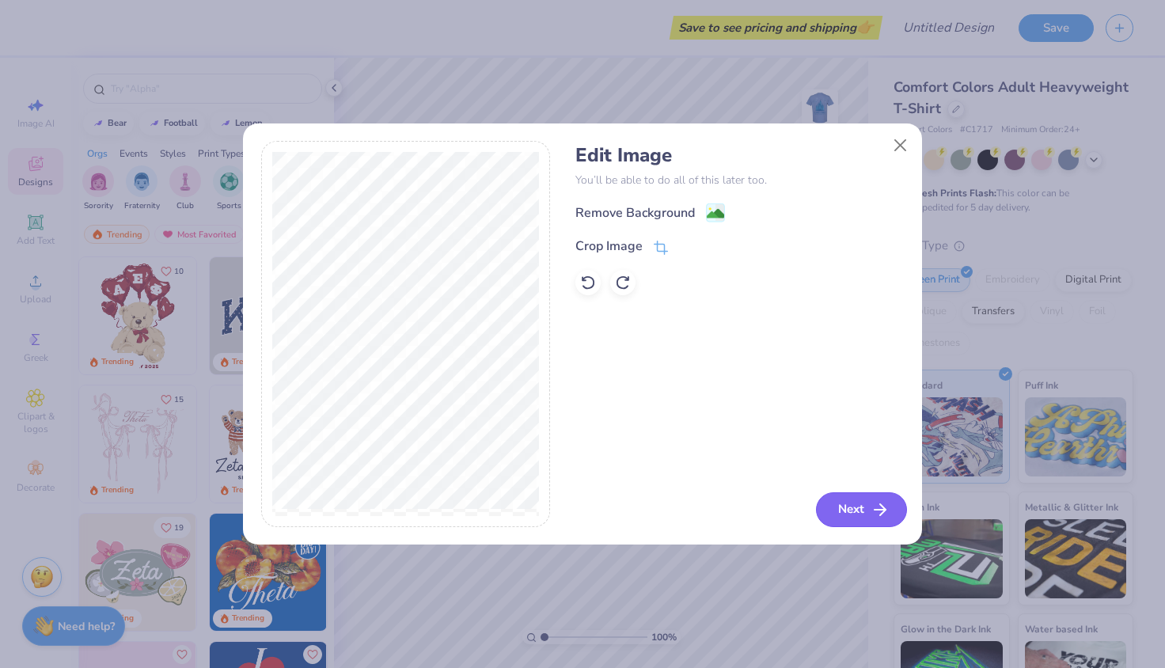
click at [842, 511] on button "Next" at bounding box center [861, 509] width 91 height 35
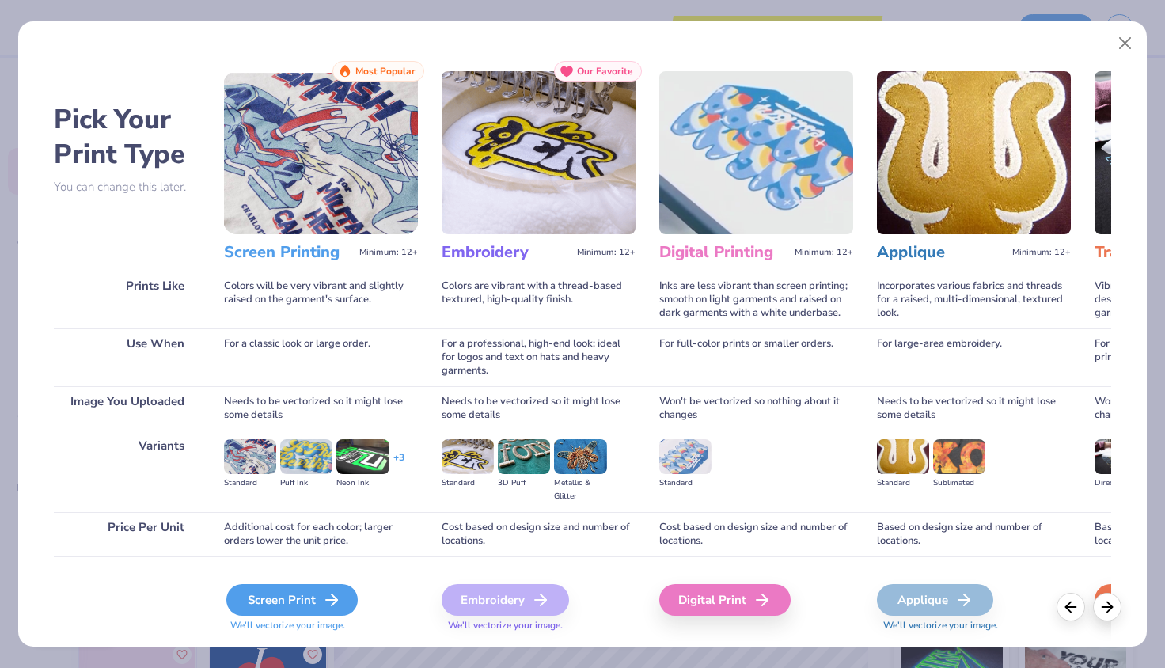
click at [302, 593] on div "Screen Print" at bounding box center [291, 600] width 131 height 32
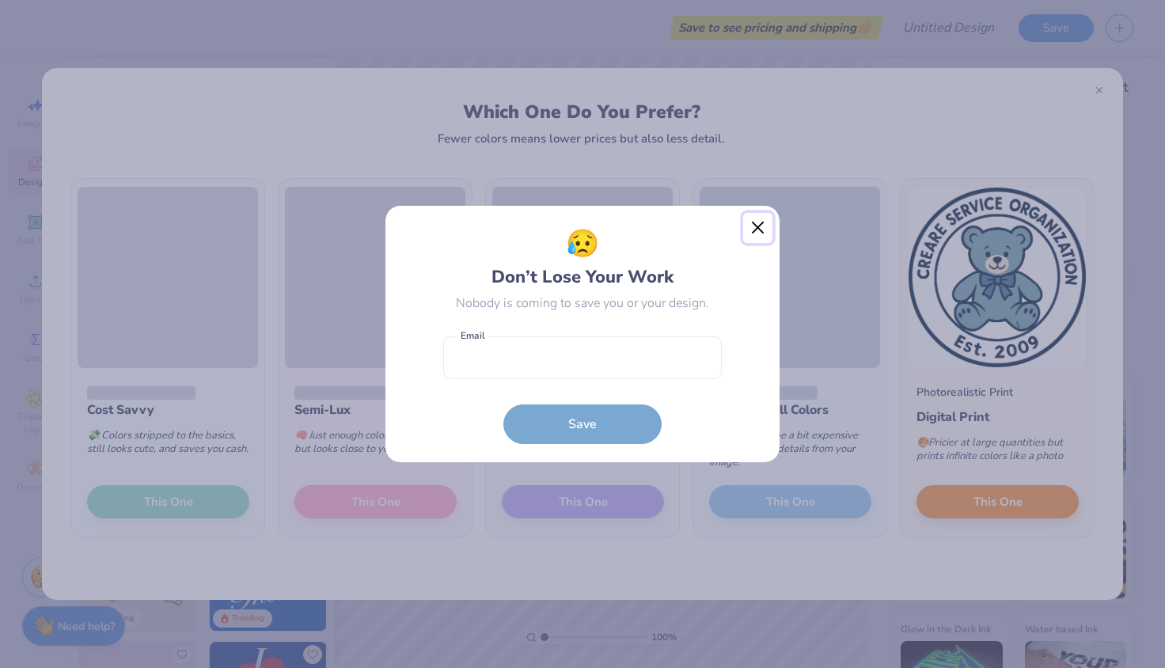
click at [757, 221] on button "Close" at bounding box center [758, 228] width 30 height 30
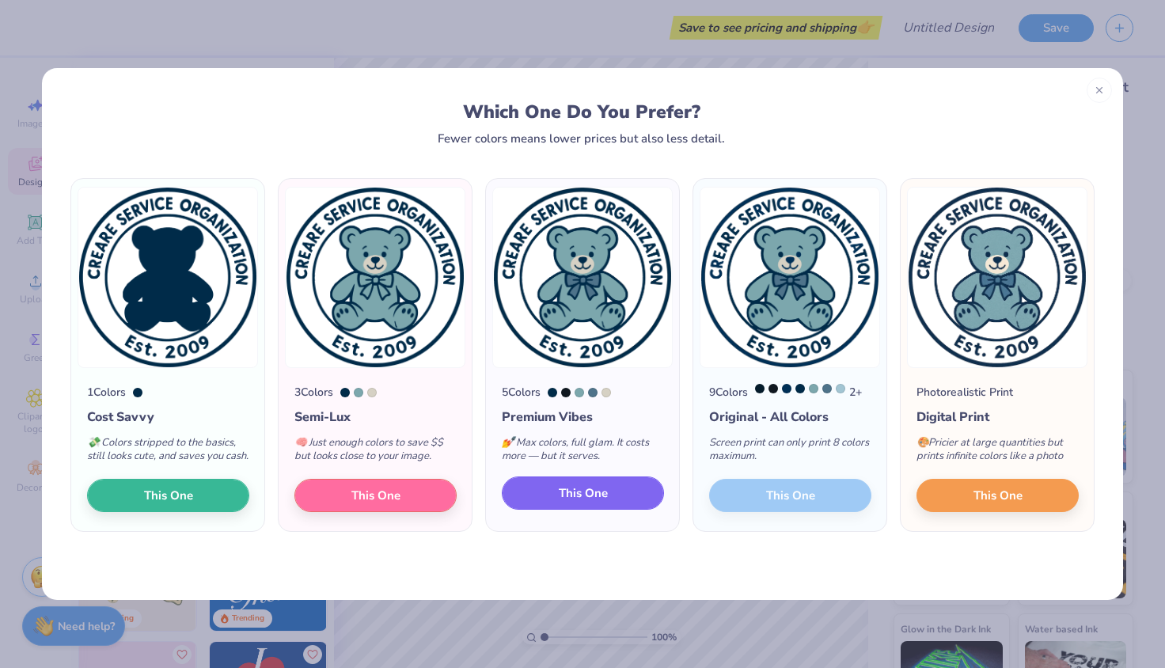
click at [593, 503] on span "This One" at bounding box center [583, 493] width 49 height 18
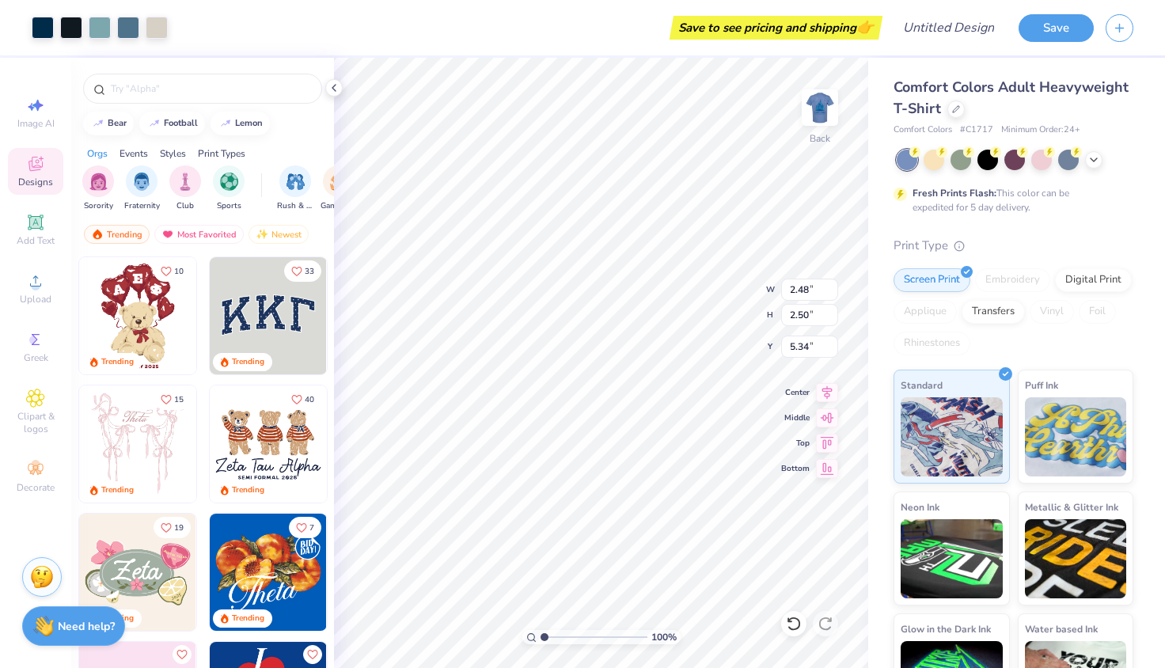
type input "2.48"
type input "2.50"
type input "3.00"
type input "2.98"
type input "3.01"
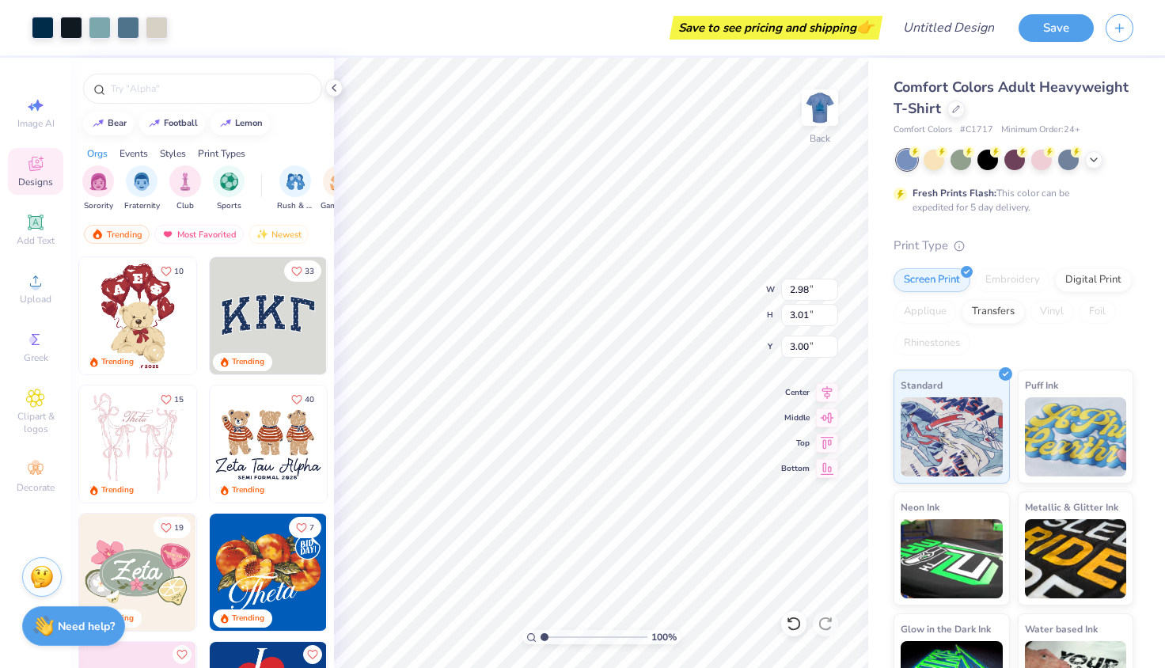
type input "3.29"
type input "3.00"
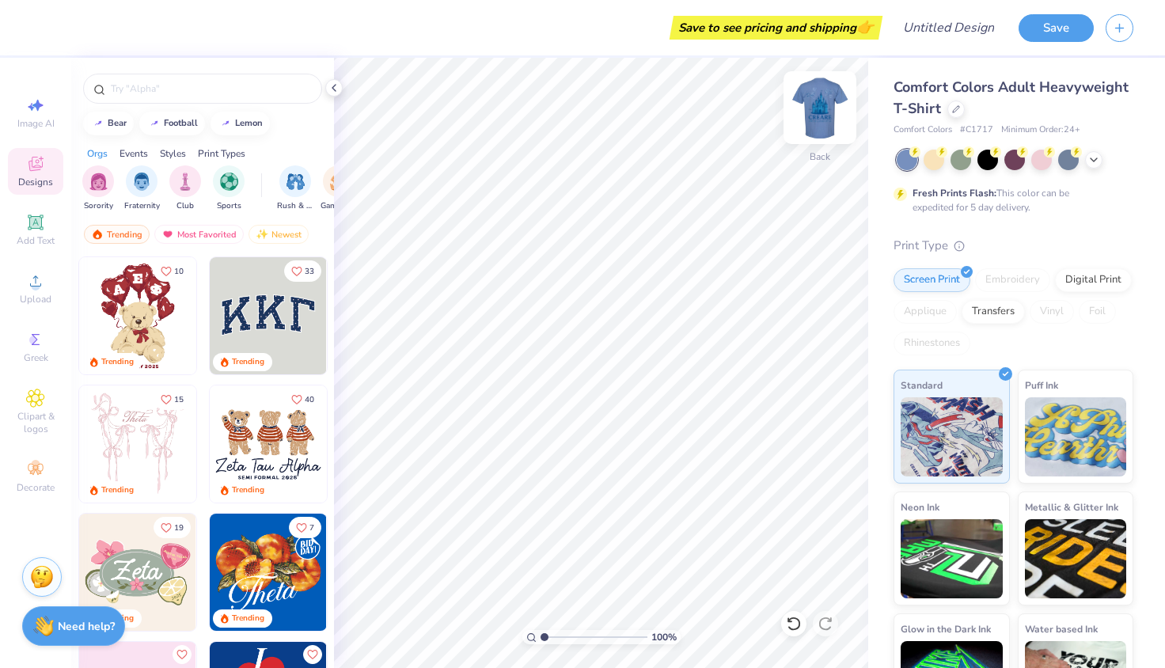
click at [821, 96] on img at bounding box center [819, 107] width 63 height 63
type input "3.92"
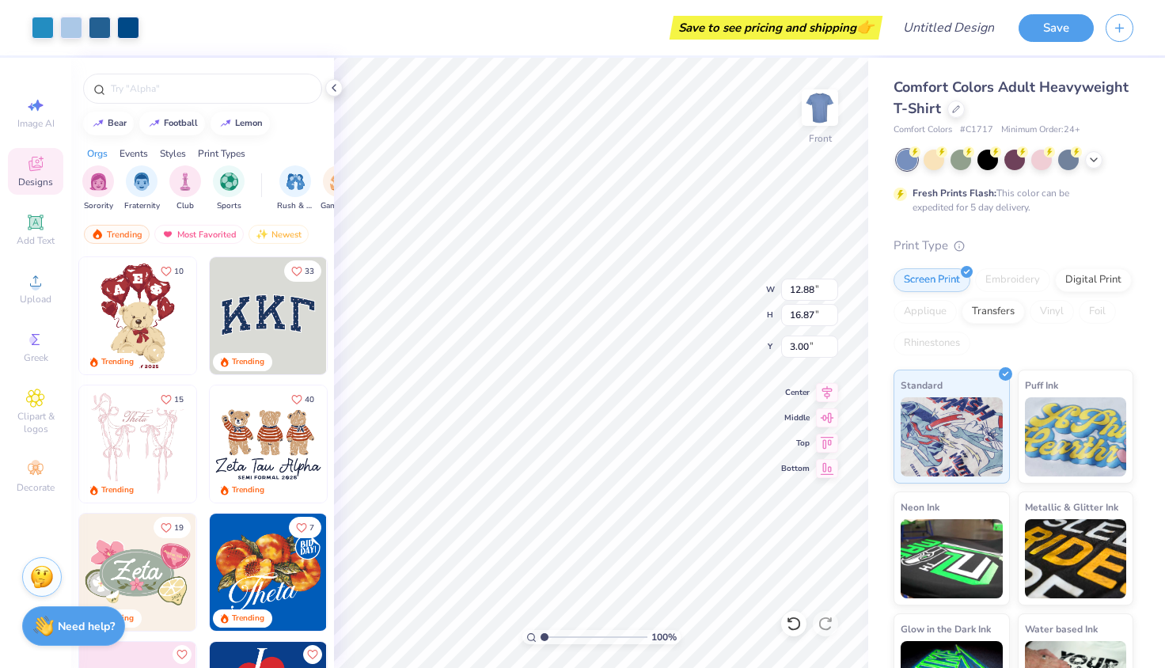
type input "3.00"
click at [815, 106] on img at bounding box center [819, 107] width 63 height 63
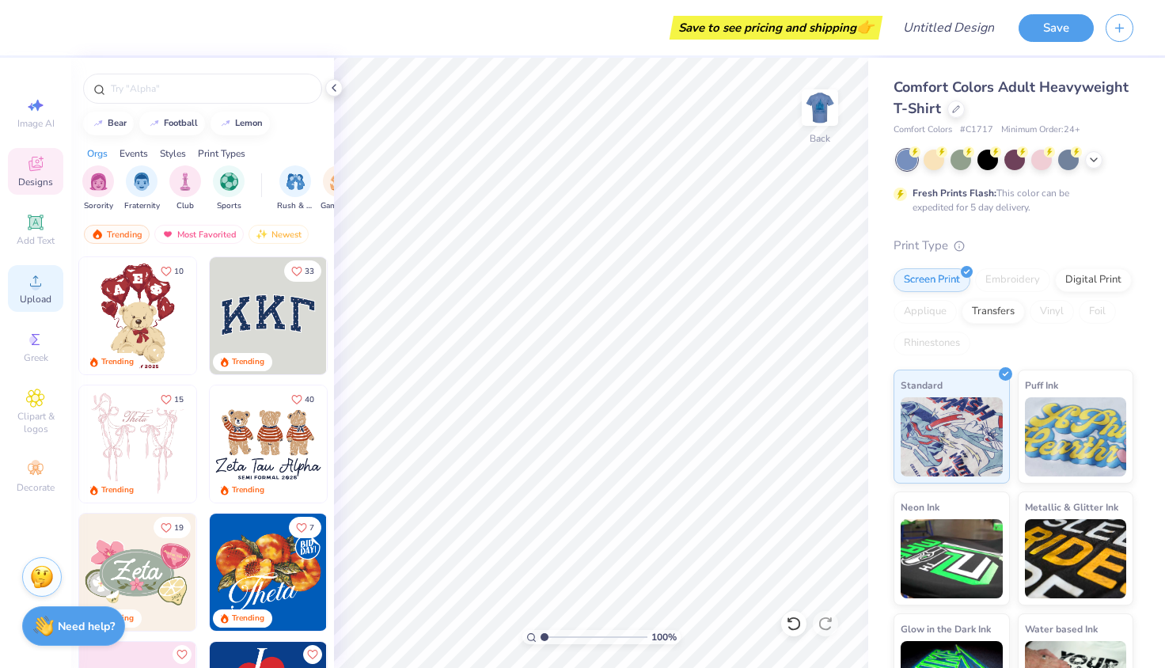
click at [32, 297] on span "Upload" at bounding box center [36, 299] width 32 height 13
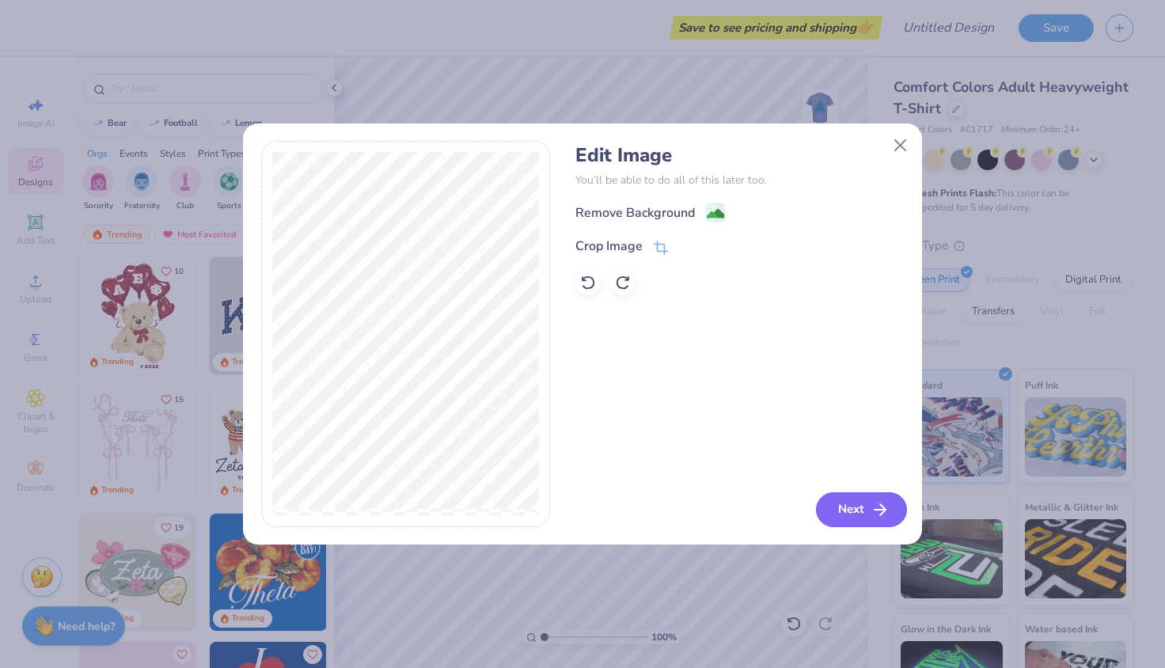
click at [880, 501] on icon "button" at bounding box center [880, 509] width 19 height 19
